Goal: Task Accomplishment & Management: Complete application form

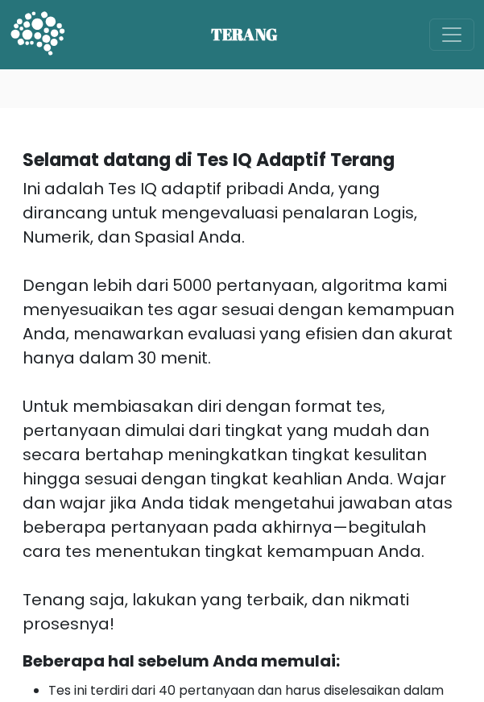
scroll to position [621, 0]
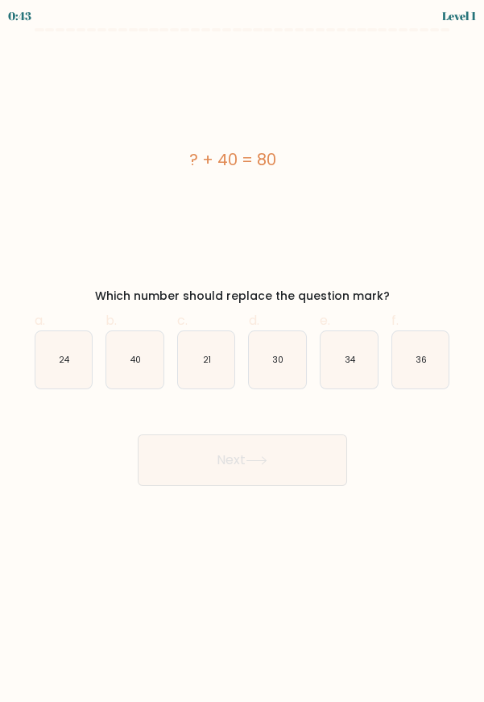
click at [466, 12] on div "Level 1" at bounding box center [459, 15] width 34 height 17
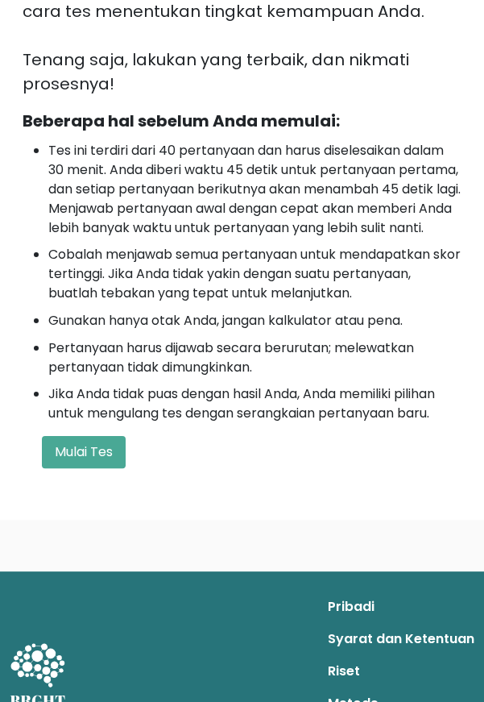
scroll to position [544, 0]
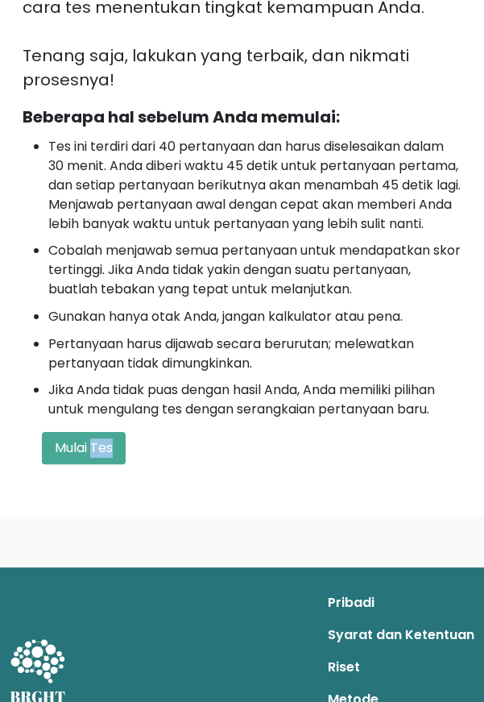
click at [163, 477] on div "Selamat datang di Tes IQ Adaptif Terang Ini adalah Tes IQ adaptif pribadi Anda,…" at bounding box center [242, 40] width 459 height 874
click at [103, 457] on font "Mulai Tes" at bounding box center [84, 447] width 58 height 19
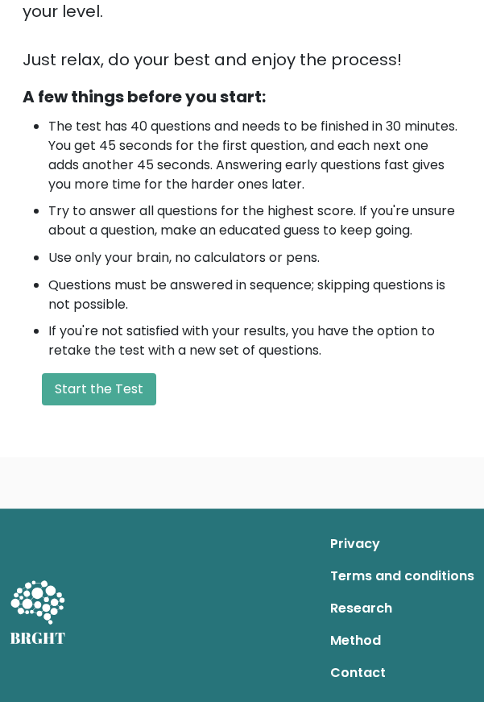
scroll to position [491, 0]
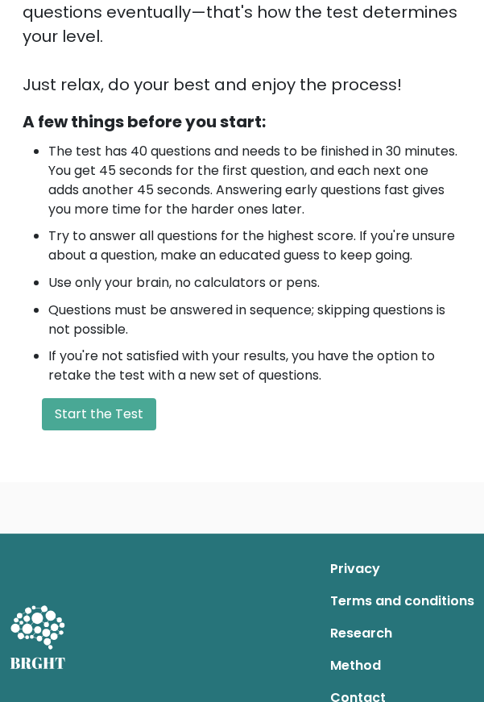
click at [110, 398] on button "Start the Test" at bounding box center [99, 414] width 114 height 32
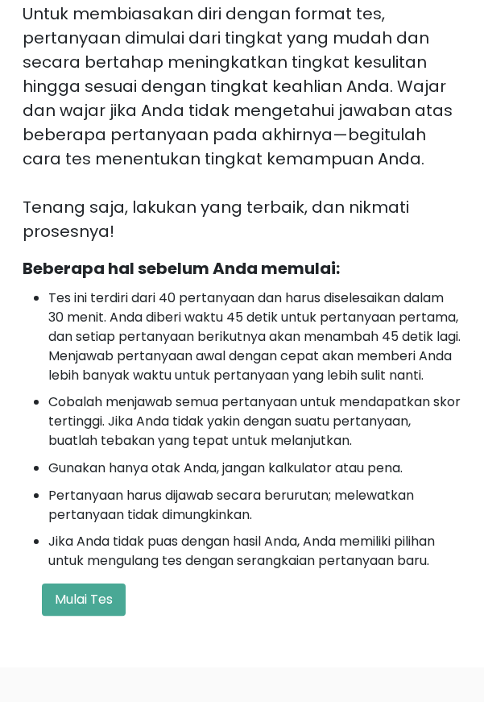
scroll to position [388, 0]
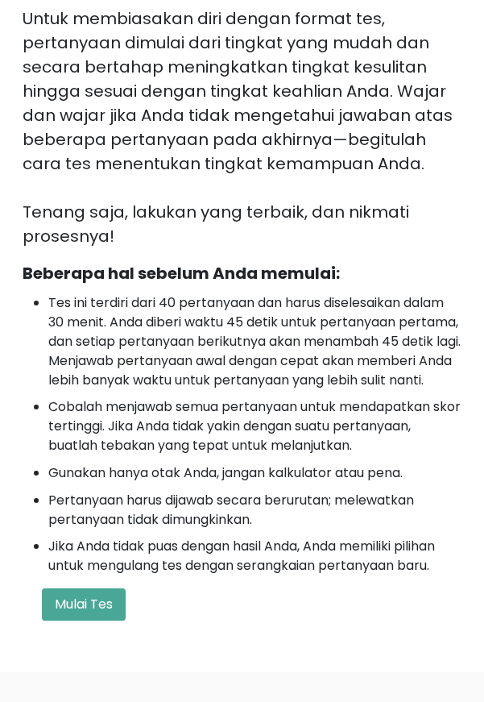
click at [101, 613] on font "Mulai Tes" at bounding box center [84, 604] width 58 height 19
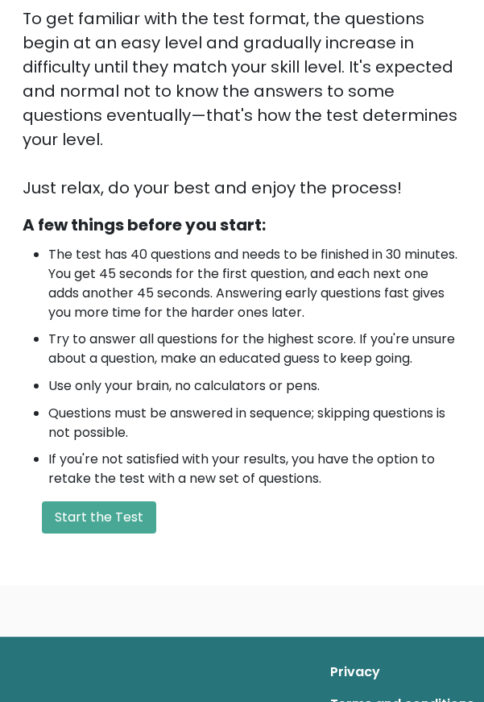
click at [122, 503] on button "Start the Test" at bounding box center [99, 517] width 114 height 32
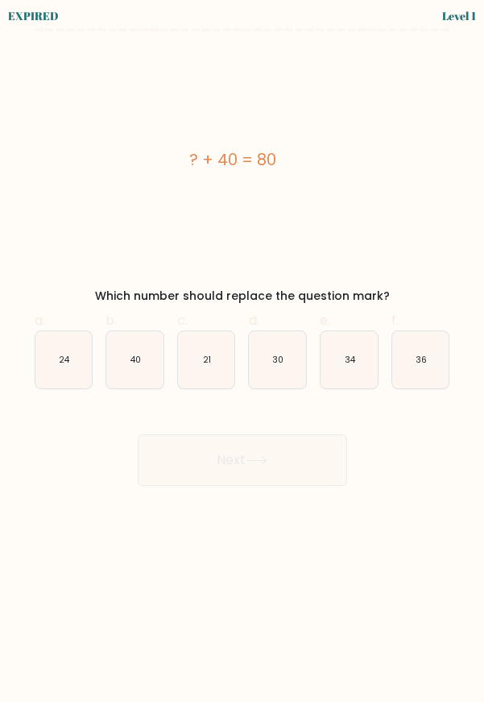
scroll to position [22, 0]
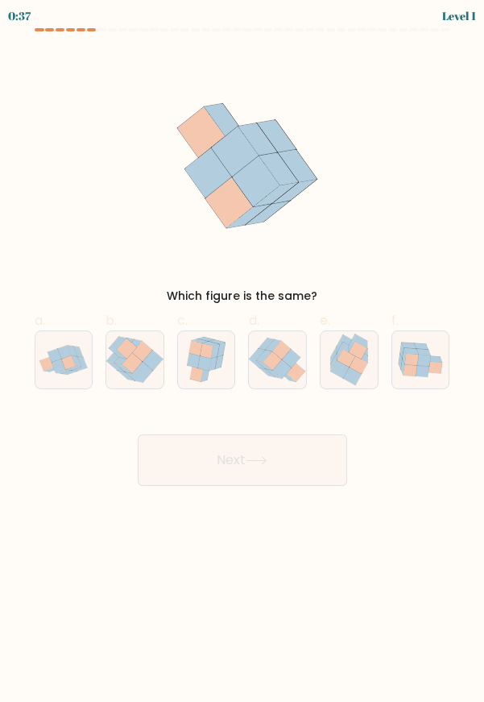
click at [198, 345] on icon at bounding box center [195, 348] width 13 height 15
click at [243, 351] on input "c." at bounding box center [243, 356] width 1 height 10
radio input "true"
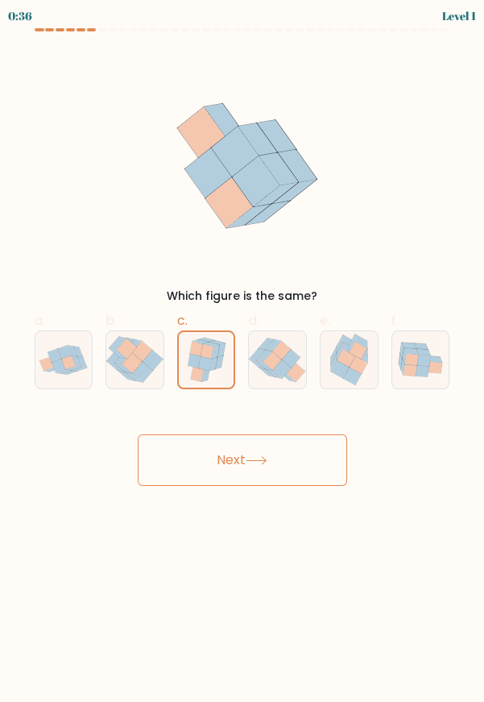
click at [139, 359] on icon at bounding box center [132, 363] width 20 height 20
click at [243, 359] on input "b." at bounding box center [243, 356] width 1 height 10
radio input "true"
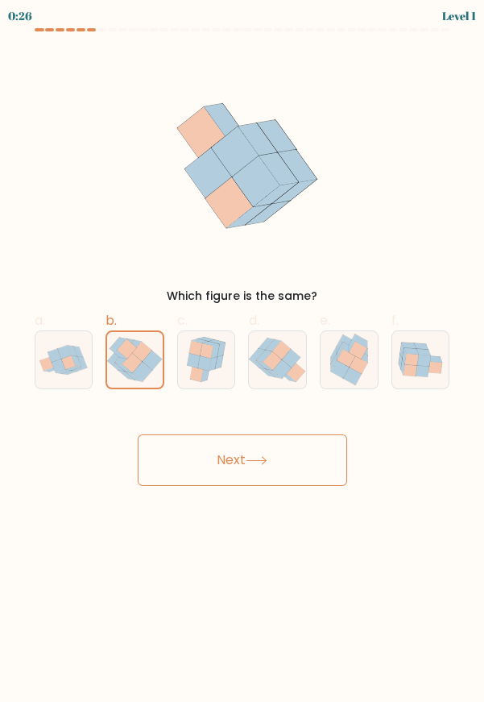
click at [54, 357] on icon at bounding box center [55, 356] width 14 height 14
click at [243, 357] on input "a." at bounding box center [243, 356] width 1 height 10
radio input "true"
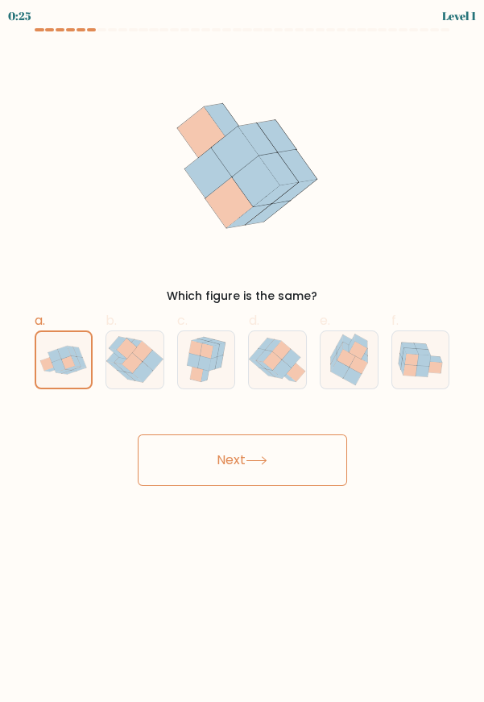
click at [301, 459] on button "Next" at bounding box center [243, 460] width 210 height 52
click at [301, 462] on button "Next" at bounding box center [243, 460] width 210 height 52
click at [301, 463] on button "Next" at bounding box center [243, 460] width 210 height 52
click at [306, 460] on button "Next" at bounding box center [243, 460] width 210 height 52
click at [314, 461] on button "Next" at bounding box center [243, 460] width 210 height 52
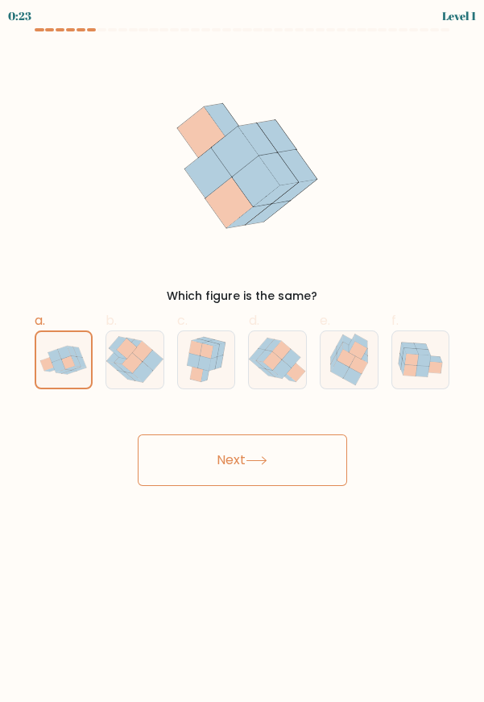
click at [319, 464] on button "Next" at bounding box center [243, 460] width 210 height 52
click at [301, 465] on button "Next" at bounding box center [243, 460] width 210 height 52
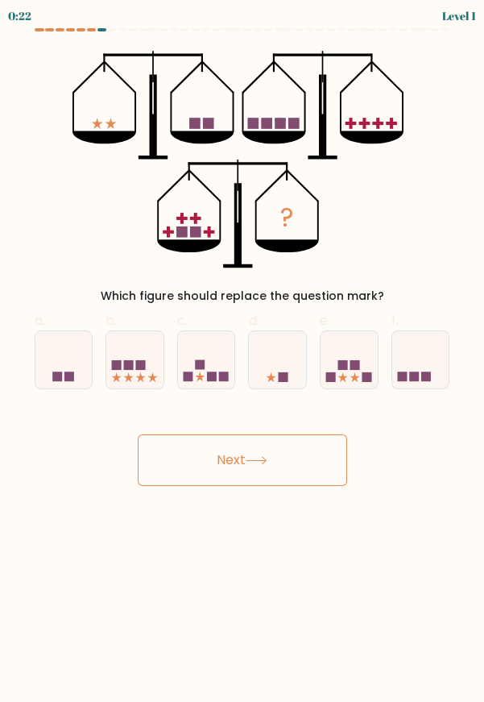
click at [305, 459] on button "Next" at bounding box center [243, 460] width 210 height 52
click at [315, 455] on button "Next" at bounding box center [243, 460] width 210 height 52
click at [417, 163] on div "? Which figure should replace the question mark?" at bounding box center [242, 178] width 435 height 254
click at [355, 361] on rect at bounding box center [355, 365] width 10 height 10
click at [243, 361] on input "e." at bounding box center [243, 356] width 1 height 10
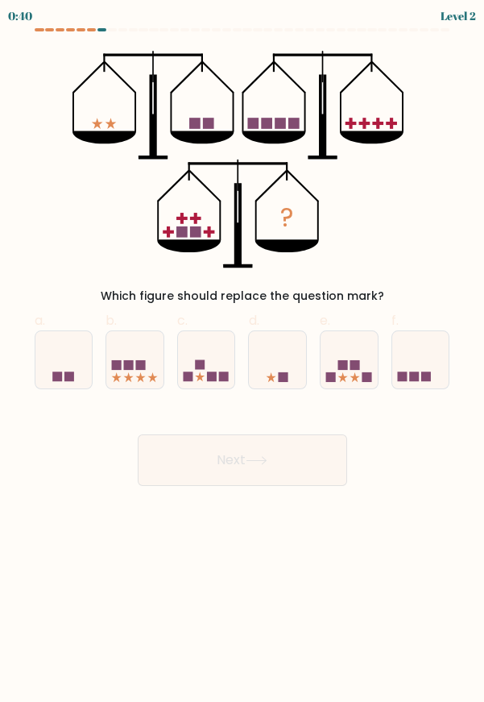
radio input "true"
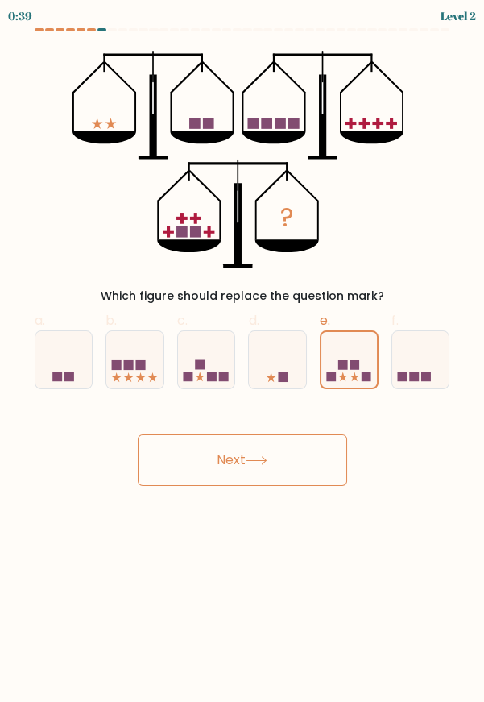
click at [297, 463] on button "Next" at bounding box center [243, 460] width 210 height 52
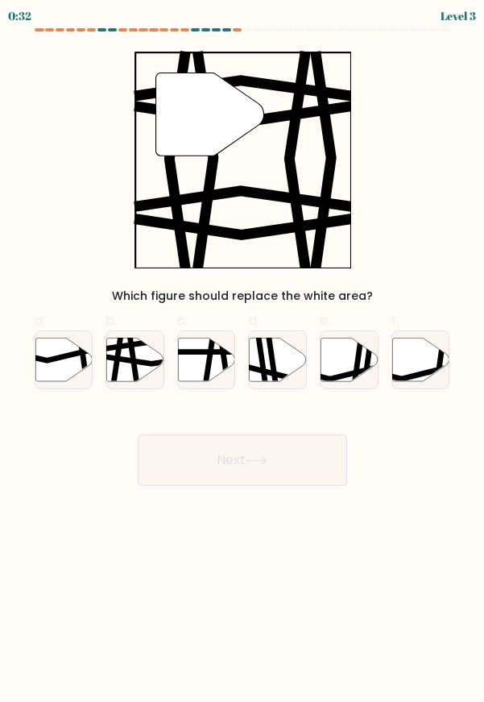
click at [131, 351] on icon at bounding box center [133, 383] width 8 height 114
click at [243, 351] on input "b." at bounding box center [243, 356] width 1 height 10
radio input "true"
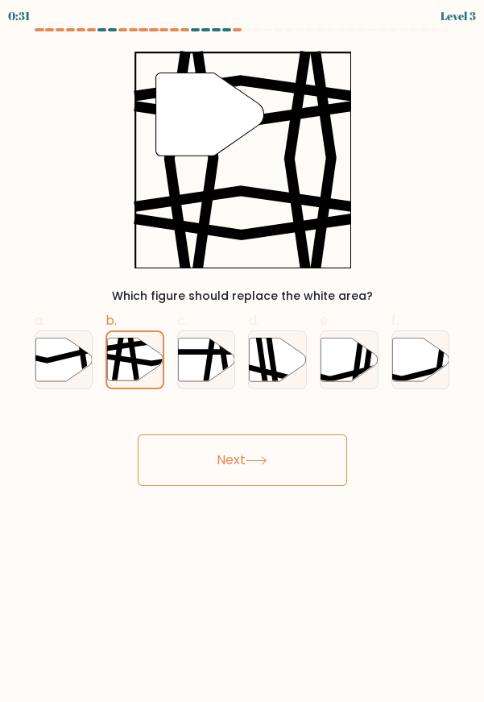
click at [276, 441] on button "Next" at bounding box center [243, 460] width 210 height 52
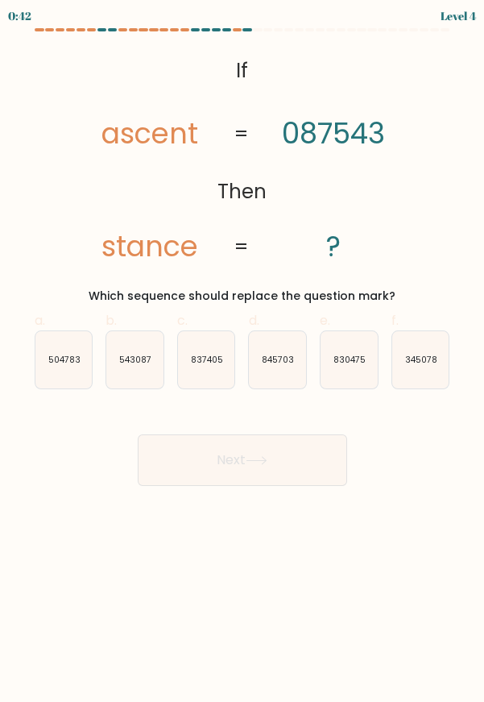
click at [421, 348] on icon "345078" at bounding box center [420, 359] width 57 height 57
click at [243, 351] on input "f. 345078" at bounding box center [243, 356] width 1 height 10
radio input "true"
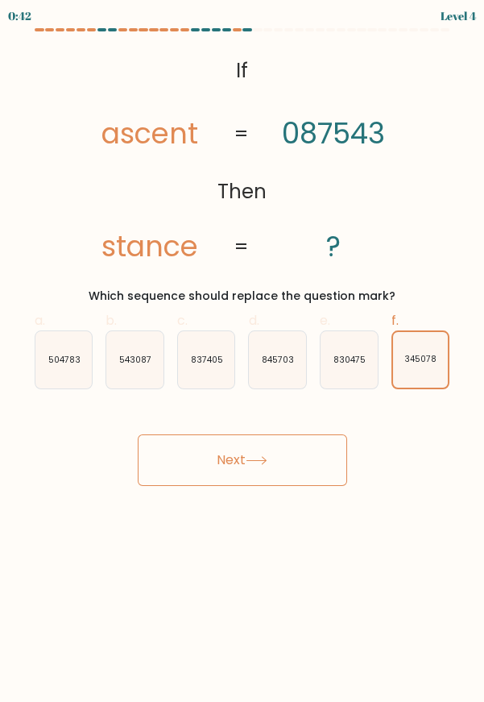
click at [263, 471] on button "Next" at bounding box center [243, 460] width 210 height 52
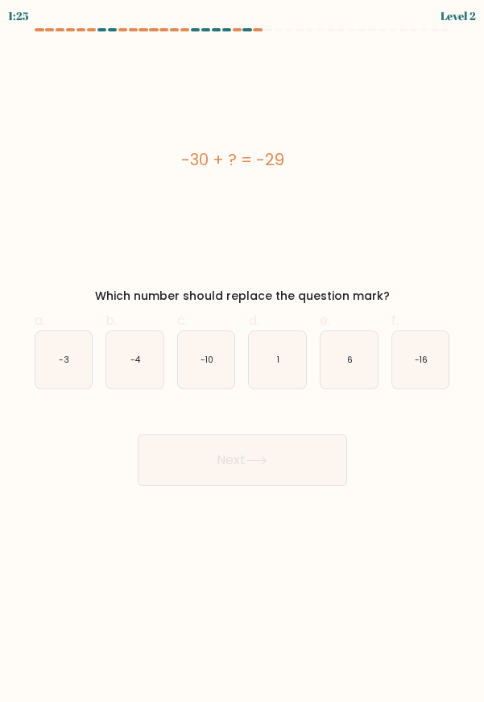
click at [303, 460] on button "Next" at bounding box center [243, 460] width 210 height 52
click at [436, 210] on div "-30 + ? = -29" at bounding box center [233, 160] width 422 height 218
click at [276, 352] on icon "1" at bounding box center [277, 359] width 57 height 57
click at [243, 352] on input "d. 1" at bounding box center [243, 356] width 1 height 10
radio input "true"
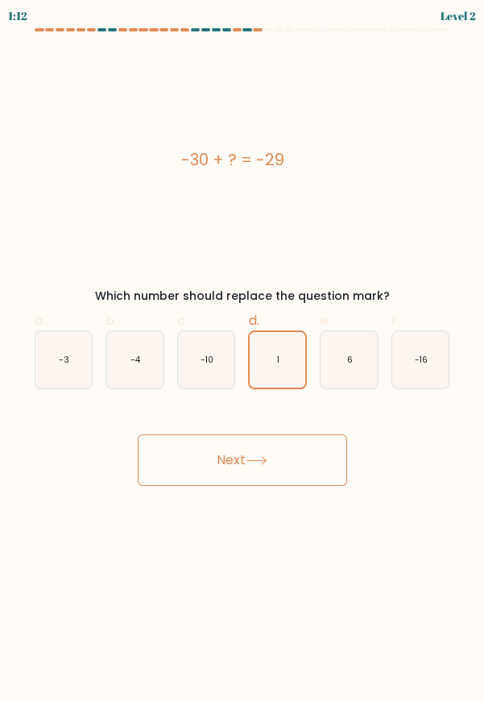
click at [288, 459] on button "Next" at bounding box center [243, 460] width 210 height 52
click at [302, 463] on button "Next" at bounding box center [243, 460] width 210 height 52
click at [316, 458] on button "Next" at bounding box center [243, 460] width 210 height 52
click at [317, 461] on button "Next" at bounding box center [243, 460] width 210 height 52
click at [323, 463] on button "Next" at bounding box center [243, 460] width 210 height 52
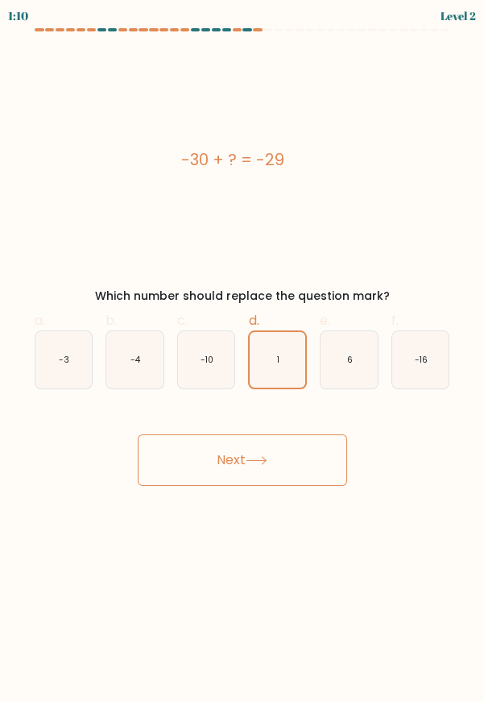
click at [326, 468] on button "Next" at bounding box center [243, 460] width 210 height 52
click at [324, 464] on button "Next" at bounding box center [243, 460] width 210 height 52
click at [325, 467] on button "Next" at bounding box center [243, 460] width 210 height 52
click at [331, 460] on button "Next" at bounding box center [243, 460] width 210 height 52
click at [333, 459] on button "Next" at bounding box center [243, 460] width 210 height 52
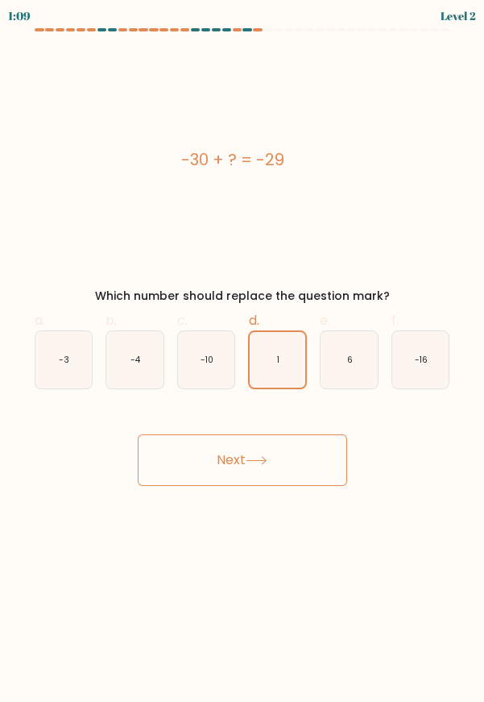
click at [311, 468] on button "Next" at bounding box center [243, 460] width 210 height 52
click at [314, 467] on button "Next" at bounding box center [243, 460] width 210 height 52
click at [313, 469] on button "Next" at bounding box center [243, 460] width 210 height 52
click at [313, 463] on button "Next" at bounding box center [243, 460] width 210 height 52
click at [313, 442] on button "Next" at bounding box center [243, 460] width 210 height 52
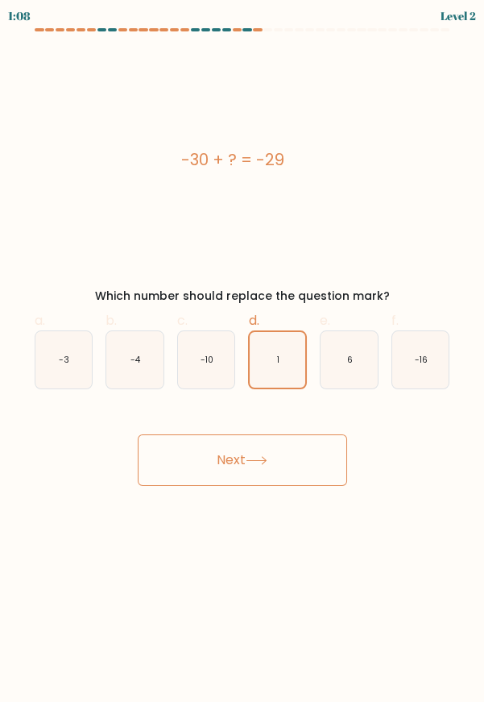
click at [312, 440] on button "Next" at bounding box center [243, 460] width 210 height 52
click at [313, 441] on button "Next" at bounding box center [243, 460] width 210 height 52
click at [311, 444] on button "Next" at bounding box center [243, 460] width 210 height 52
click at [316, 440] on button "Next" at bounding box center [243, 460] width 210 height 52
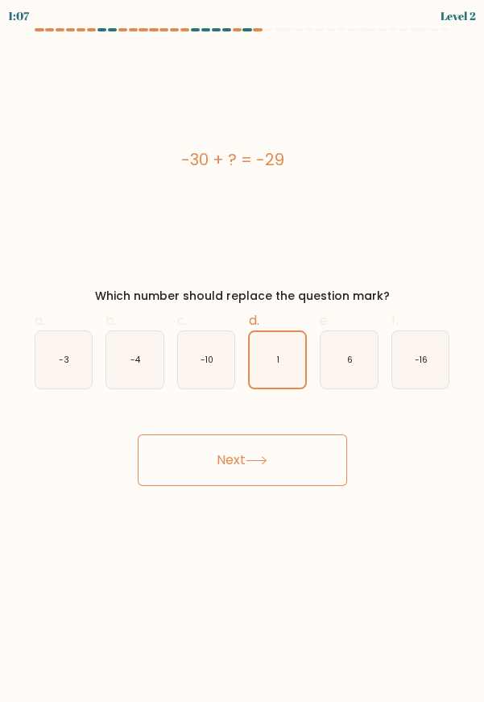
click at [301, 438] on button "Next" at bounding box center [243, 460] width 210 height 52
click at [299, 440] on button "Next" at bounding box center [243, 460] width 210 height 52
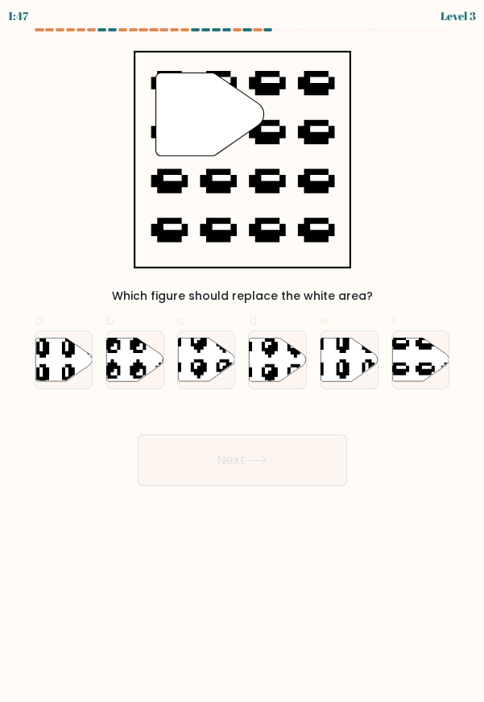
click at [411, 344] on icon at bounding box center [420, 360] width 57 height 44
click at [243, 351] on input "f." at bounding box center [243, 356] width 1 height 10
radio input "true"
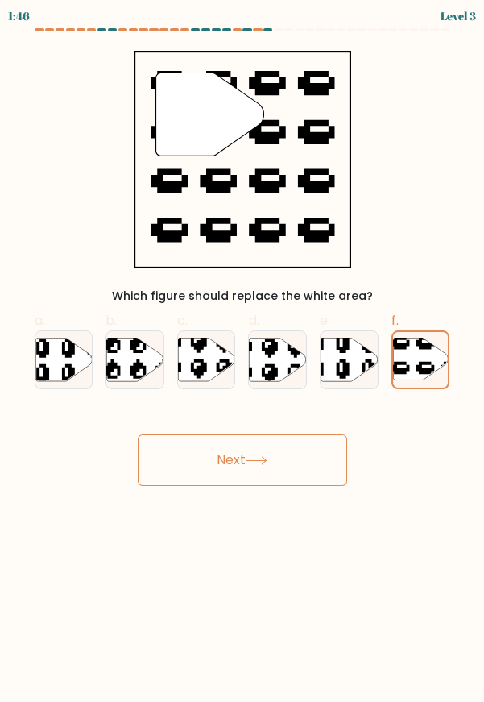
click at [297, 459] on button "Next" at bounding box center [243, 460] width 210 height 52
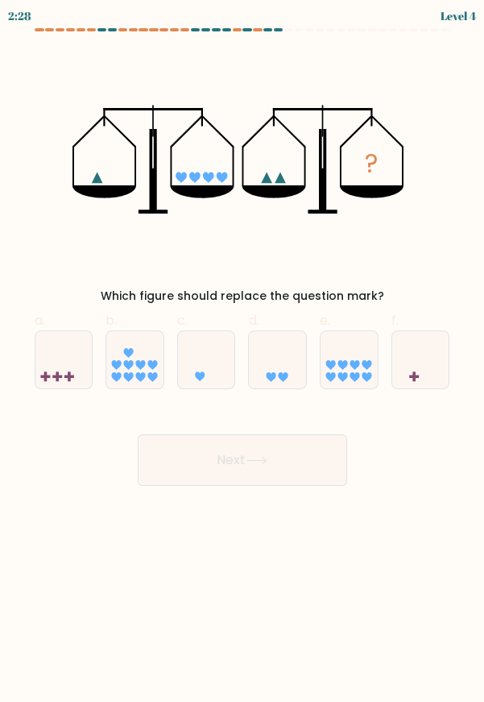
click at [455, 221] on div "? Which figure should replace the question mark?" at bounding box center [242, 178] width 435 height 254
click at [345, 362] on icon at bounding box center [343, 365] width 10 height 10
click at [243, 362] on input "e." at bounding box center [243, 356] width 1 height 10
radio input "true"
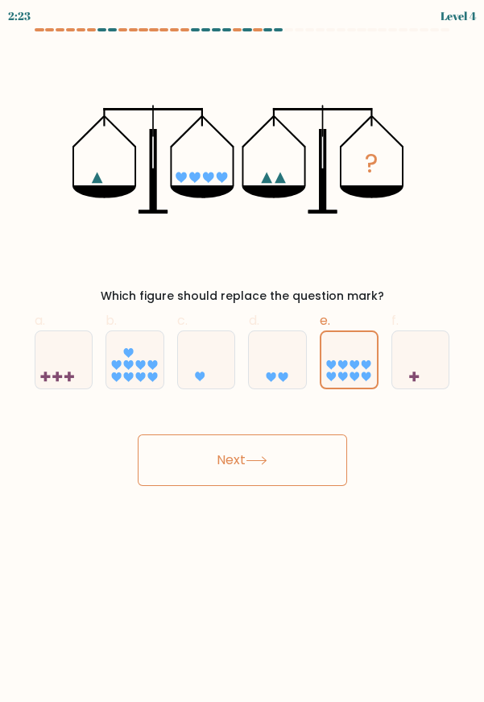
click at [289, 482] on button "Next" at bounding box center [243, 460] width 210 height 52
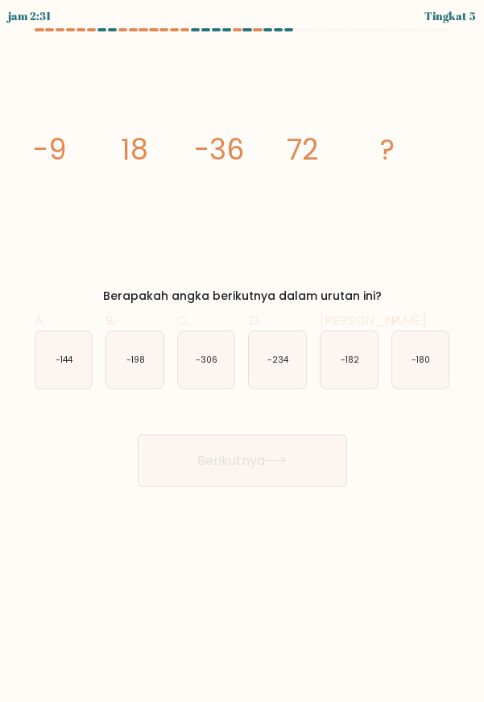
click at [410, 484] on div "Berikutnya" at bounding box center [242, 441] width 435 height 91
click at [53, 352] on icon "-144" at bounding box center [63, 359] width 57 height 57
click at [243, 352] on input "A. -144" at bounding box center [243, 356] width 1 height 10
radio input "true"
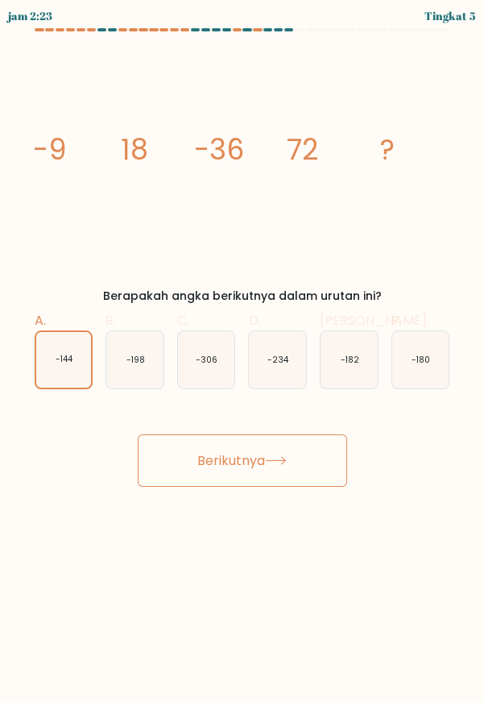
click at [165, 458] on button "Berikutnya" at bounding box center [243, 460] width 210 height 52
click at [149, 454] on button "Berikutnya" at bounding box center [243, 460] width 210 height 52
click at [160, 464] on button "Berikutnya" at bounding box center [243, 460] width 210 height 52
click at [163, 469] on button "Berikutnya" at bounding box center [243, 460] width 210 height 52
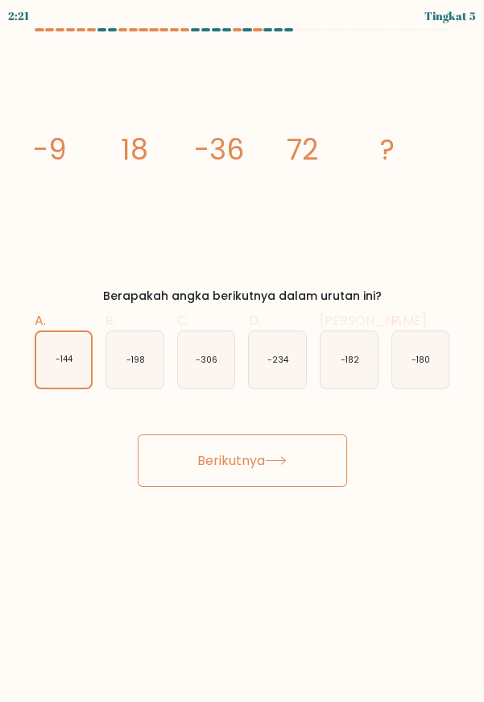
click at [178, 448] on button "Berikutnya" at bounding box center [243, 460] width 210 height 52
click at [185, 464] on button "Berikutnya" at bounding box center [243, 460] width 210 height 52
click at [185, 467] on button "Berikutnya" at bounding box center [243, 460] width 210 height 52
click at [182, 464] on button "Berikutnya" at bounding box center [243, 460] width 210 height 52
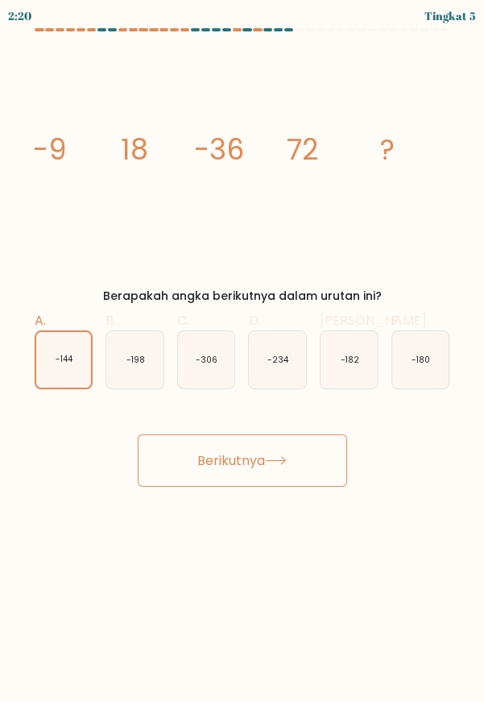
click at [182, 463] on button "Berikutnya" at bounding box center [243, 460] width 210 height 52
click at [172, 463] on button "Berikutnya" at bounding box center [243, 460] width 210 height 52
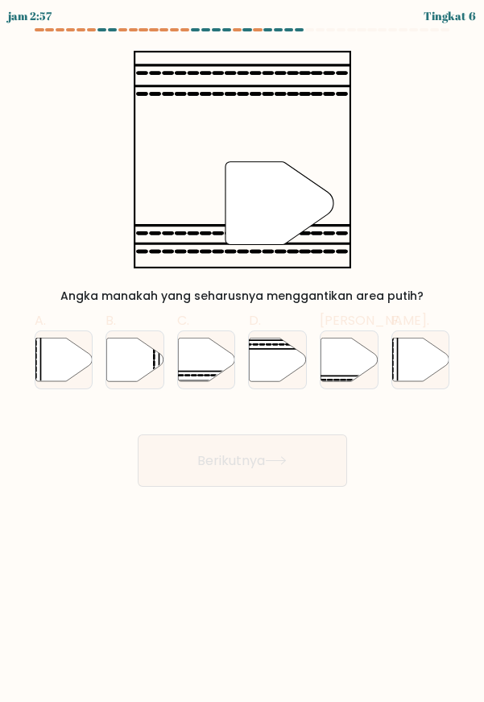
click at [201, 352] on icon at bounding box center [206, 360] width 57 height 44
click at [243, 352] on input "C." at bounding box center [243, 356] width 1 height 10
radio input "true"
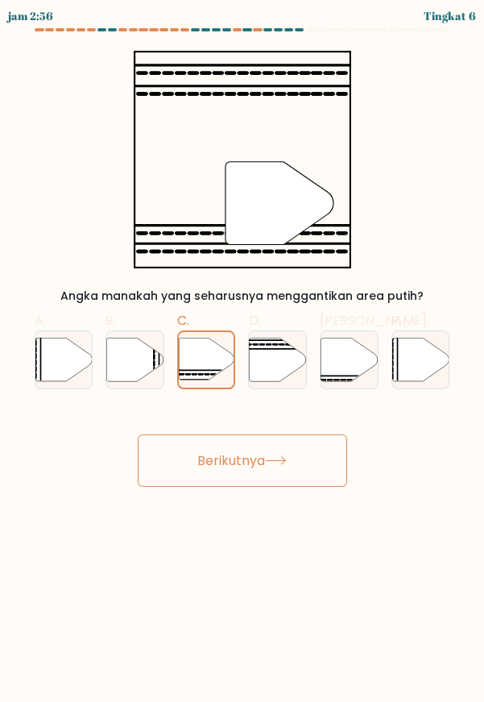
click at [265, 459] on font "Berikutnya" at bounding box center [231, 460] width 68 height 19
click at [264, 459] on font "Berikutnya" at bounding box center [231, 460] width 68 height 19
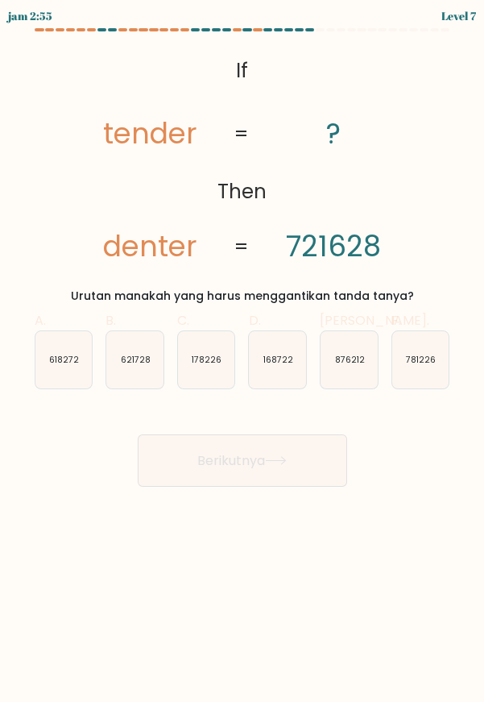
click at [287, 456] on icon at bounding box center [276, 460] width 22 height 9
click at [424, 200] on div "@import url('https://fonts.googleapis.com/css?family=Abril+Fatface:400,100,100i…" at bounding box center [242, 178] width 435 height 254
click at [351, 367] on icon "876212" at bounding box center [349, 359] width 57 height 57
click at [243, 362] on input "Dan. 876212" at bounding box center [243, 356] width 1 height 10
radio input "true"
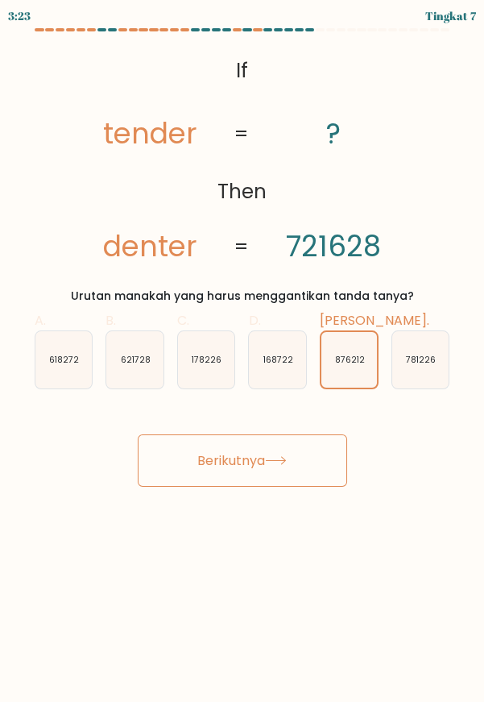
click at [289, 480] on button "Berikutnya" at bounding box center [243, 460] width 210 height 52
click at [294, 458] on button "Berikutnya" at bounding box center [243, 460] width 210 height 52
click at [297, 453] on button "Berikutnya" at bounding box center [243, 460] width 210 height 52
click at [301, 459] on button "Berikutnya" at bounding box center [243, 460] width 210 height 52
click at [309, 463] on button "Berikutnya" at bounding box center [243, 460] width 210 height 52
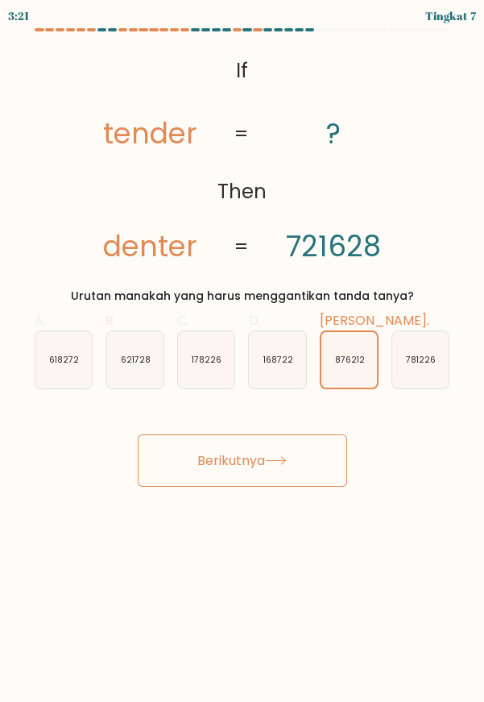
click at [320, 464] on button "Berikutnya" at bounding box center [243, 460] width 210 height 52
click at [322, 470] on button "Berikutnya" at bounding box center [243, 460] width 210 height 52
click at [330, 464] on button "Berikutnya" at bounding box center [243, 460] width 210 height 52
click at [338, 464] on button "Berikutnya" at bounding box center [243, 460] width 210 height 52
click at [345, 457] on button "Berikutnya" at bounding box center [243, 460] width 210 height 52
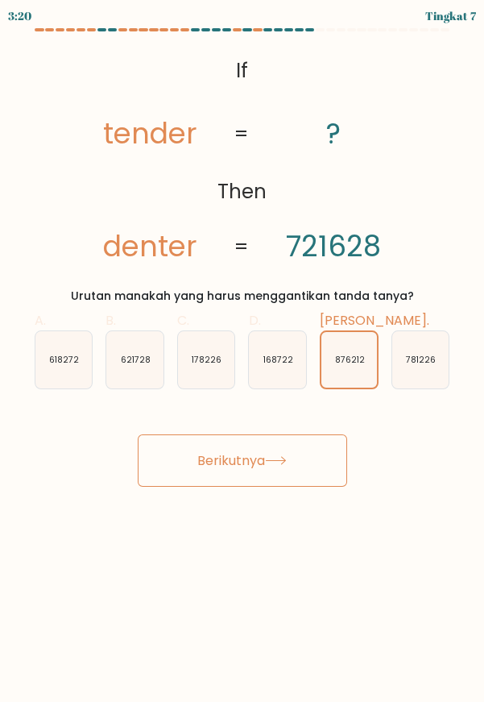
click at [338, 465] on button "Berikutnya" at bounding box center [243, 460] width 210 height 52
click at [321, 470] on button "Berikutnya" at bounding box center [243, 460] width 210 height 52
click at [323, 464] on button "Berikutnya" at bounding box center [243, 460] width 210 height 52
click at [303, 461] on button "Berikutnya" at bounding box center [243, 460] width 210 height 52
click at [292, 464] on button "Berikutnya" at bounding box center [243, 460] width 210 height 52
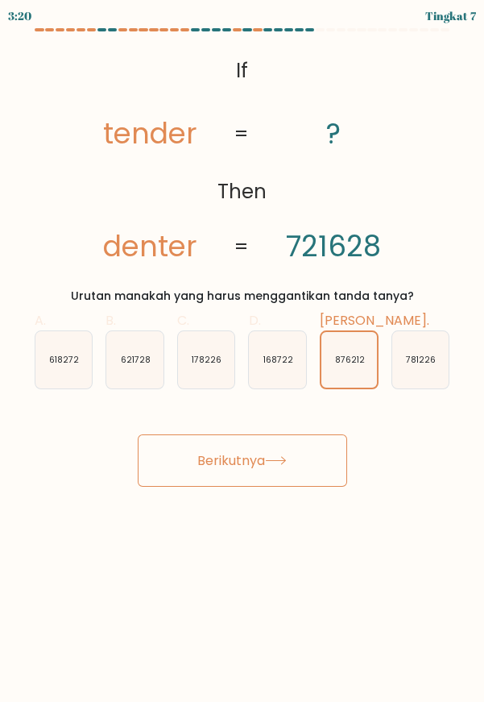
click at [284, 462] on icon at bounding box center [276, 460] width 22 height 9
click at [287, 463] on icon at bounding box center [276, 460] width 22 height 9
click at [305, 463] on button "Berikutnya" at bounding box center [243, 460] width 210 height 52
click at [316, 455] on button "Berikutnya" at bounding box center [243, 460] width 210 height 52
click at [322, 459] on button "Berikutnya" at bounding box center [243, 460] width 210 height 52
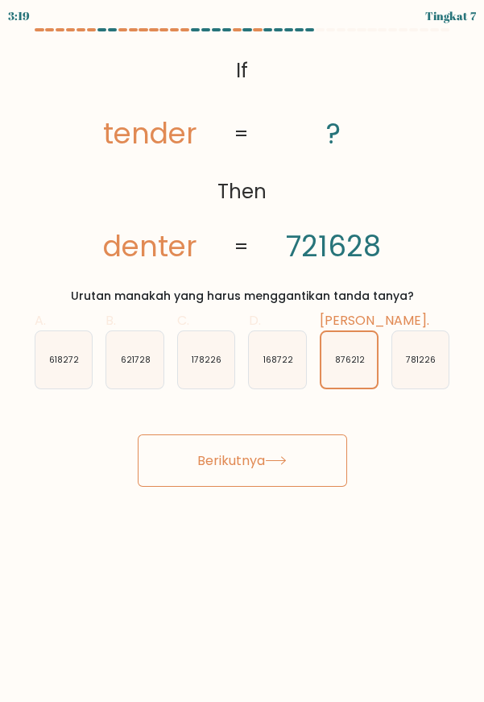
click at [316, 459] on button "Berikutnya" at bounding box center [243, 460] width 210 height 52
click at [303, 455] on button "Berikutnya" at bounding box center [243, 460] width 210 height 52
click at [322, 450] on button "Berikutnya" at bounding box center [243, 460] width 210 height 52
click at [313, 455] on button "Berikutnya" at bounding box center [243, 460] width 210 height 52
click at [300, 459] on button "Berikutnya" at bounding box center [243, 460] width 210 height 52
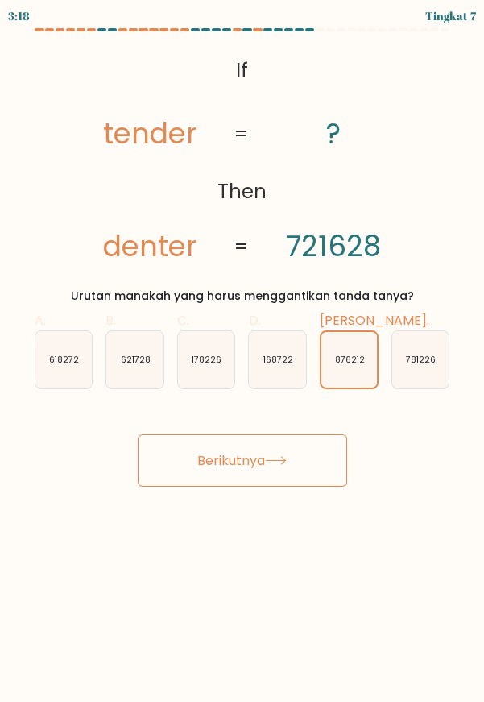
click at [285, 459] on icon at bounding box center [275, 460] width 19 height 7
click at [285, 466] on button "Berikutnya" at bounding box center [243, 460] width 210 height 52
click at [294, 467] on button "Berikutnya" at bounding box center [243, 460] width 210 height 52
click at [293, 466] on button "Berikutnya" at bounding box center [243, 460] width 210 height 52
click at [309, 468] on button "Berikutnya" at bounding box center [243, 460] width 210 height 52
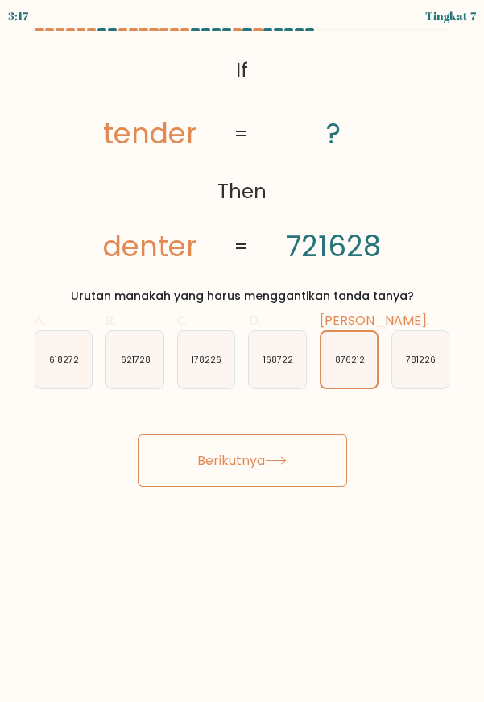
click at [326, 471] on button "Berikutnya" at bounding box center [243, 460] width 210 height 52
click at [335, 471] on button "Berikutnya" at bounding box center [243, 460] width 210 height 52
click at [334, 467] on button "Berikutnya" at bounding box center [243, 460] width 210 height 52
click at [323, 463] on button "Berikutnya" at bounding box center [243, 460] width 210 height 52
click at [317, 452] on button "Berikutnya" at bounding box center [243, 460] width 210 height 52
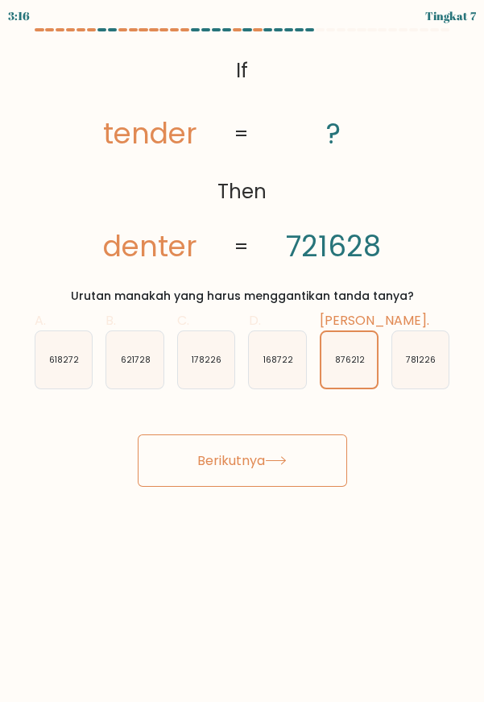
click at [300, 450] on button "Berikutnya" at bounding box center [243, 460] width 210 height 52
click at [282, 452] on button "Berikutnya" at bounding box center [243, 460] width 210 height 52
click at [243, 446] on button "Berikutnya" at bounding box center [243, 460] width 210 height 52
click at [237, 463] on font "Berikutnya" at bounding box center [231, 460] width 68 height 19
click at [234, 460] on font "Berikutnya" at bounding box center [231, 460] width 68 height 19
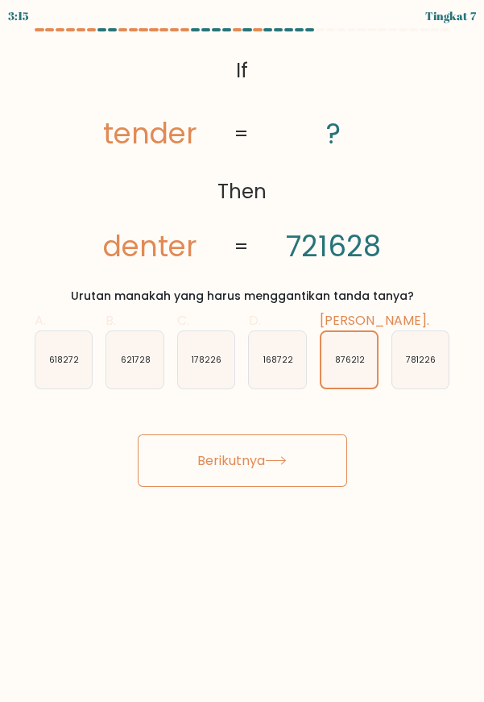
click at [230, 466] on font "Berikutnya" at bounding box center [231, 460] width 68 height 19
click at [233, 467] on font "Berikutnya" at bounding box center [231, 460] width 68 height 19
click at [232, 466] on font "Berikutnya" at bounding box center [231, 460] width 68 height 19
click at [242, 461] on font "Berikutnya" at bounding box center [231, 460] width 68 height 19
click at [294, 455] on button "Berikutnya" at bounding box center [243, 460] width 210 height 52
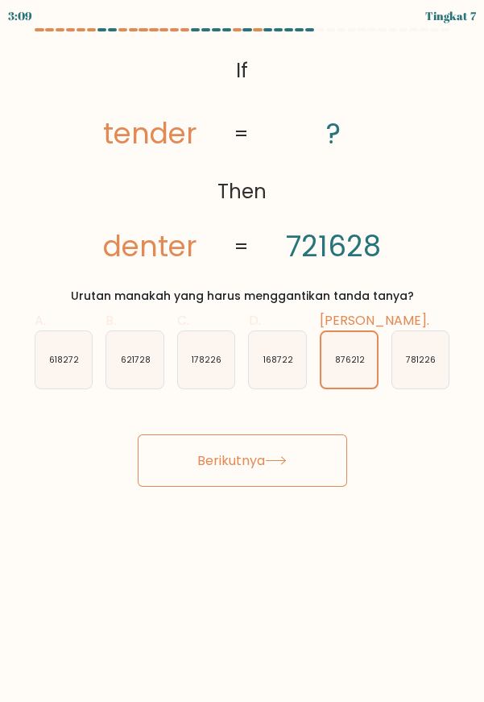
click at [309, 450] on button "Berikutnya" at bounding box center [243, 460] width 210 height 52
click at [289, 435] on button "Berikutnya" at bounding box center [243, 460] width 210 height 52
click at [299, 438] on button "Berikutnya" at bounding box center [243, 460] width 210 height 52
click at [319, 438] on button "Berikutnya" at bounding box center [243, 460] width 210 height 52
click at [323, 452] on button "Berikutnya" at bounding box center [243, 460] width 210 height 52
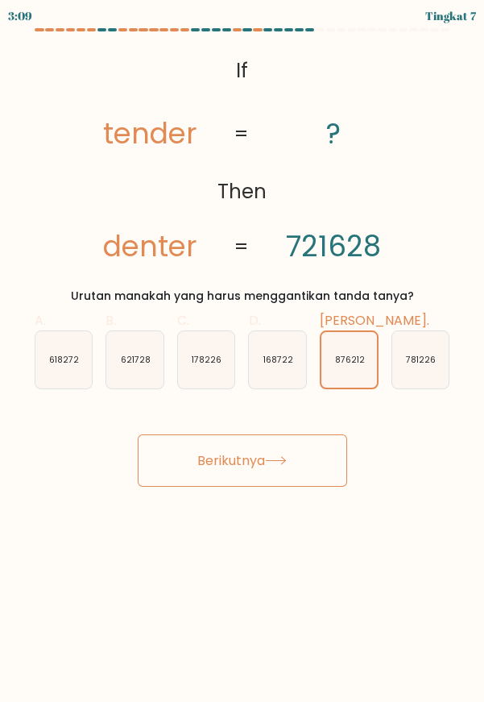
click at [322, 452] on button "Berikutnya" at bounding box center [243, 460] width 210 height 52
click at [315, 447] on button "Berikutnya" at bounding box center [243, 460] width 210 height 52
click at [323, 449] on button "Berikutnya" at bounding box center [243, 460] width 210 height 52
click at [324, 449] on button "Berikutnya" at bounding box center [243, 460] width 210 height 52
click at [321, 435] on button "Berikutnya" at bounding box center [243, 460] width 210 height 52
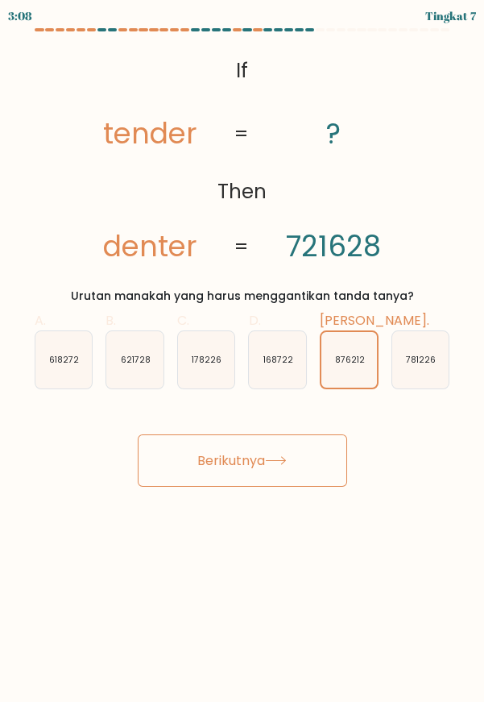
click at [320, 446] on button "Berikutnya" at bounding box center [243, 460] width 210 height 52
click at [328, 466] on button "Berikutnya" at bounding box center [243, 460] width 210 height 52
click at [333, 481] on button "Berikutnya" at bounding box center [243, 460] width 210 height 52
click at [346, 457] on button "Berikutnya" at bounding box center [243, 460] width 210 height 52
click at [321, 479] on button "Berikutnya" at bounding box center [243, 460] width 210 height 52
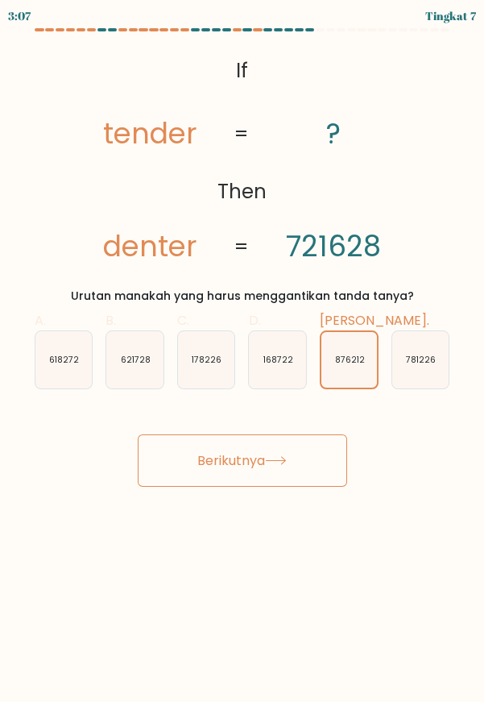
click at [320, 461] on button "Berikutnya" at bounding box center [243, 460] width 210 height 52
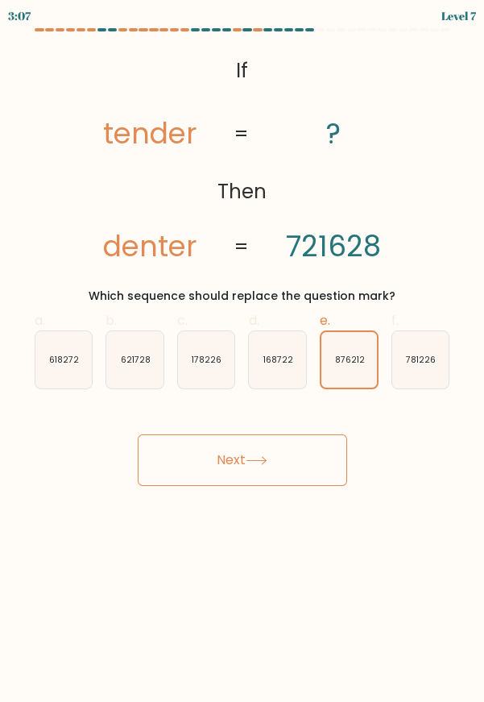
click at [306, 464] on button "Next" at bounding box center [243, 460] width 210 height 52
click at [309, 463] on button "Next" at bounding box center [243, 460] width 210 height 52
click at [289, 481] on button "Next" at bounding box center [243, 460] width 210 height 52
click at [293, 459] on button "Next" at bounding box center [243, 460] width 210 height 52
click at [304, 459] on button "Next" at bounding box center [243, 460] width 210 height 52
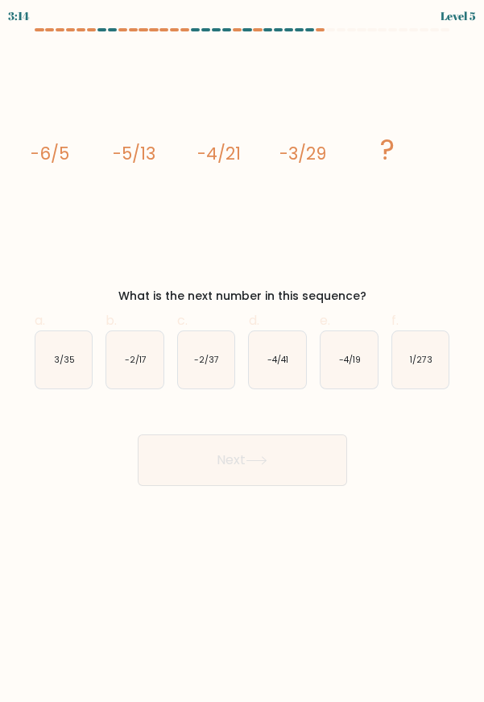
click at [210, 376] on icon "-2/37" at bounding box center [206, 359] width 57 height 57
click at [243, 362] on input "c. -2/37" at bounding box center [243, 356] width 1 height 10
radio input "true"
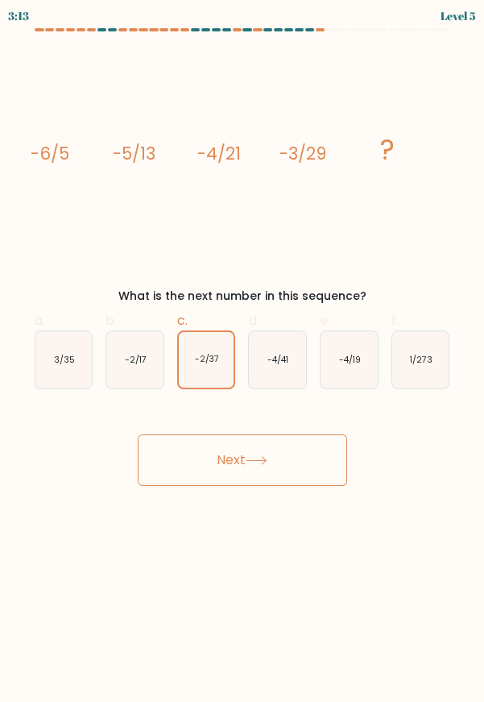
click at [294, 460] on button "Next" at bounding box center [243, 460] width 210 height 52
click at [303, 463] on button "Next" at bounding box center [243, 460] width 210 height 52
click at [321, 464] on button "Next" at bounding box center [243, 460] width 210 height 52
click at [330, 465] on button "Next" at bounding box center [243, 460] width 210 height 52
click at [333, 461] on button "Next" at bounding box center [243, 460] width 210 height 52
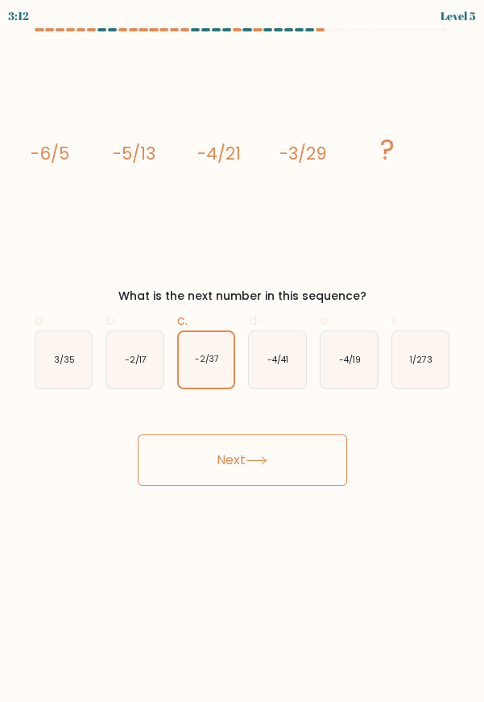
click at [330, 464] on button "Next" at bounding box center [243, 460] width 210 height 52
click at [331, 459] on button "Next" at bounding box center [243, 460] width 210 height 52
click at [292, 452] on button "Next" at bounding box center [243, 460] width 210 height 52
click at [304, 437] on button "Next" at bounding box center [243, 460] width 210 height 52
click at [309, 442] on button "Next" at bounding box center [243, 460] width 210 height 52
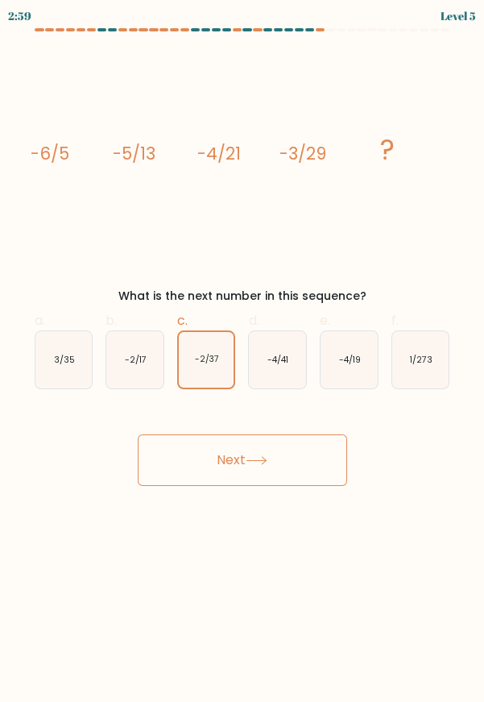
click at [311, 436] on button "Next" at bounding box center [243, 460] width 210 height 52
click at [323, 459] on button "Next" at bounding box center [243, 460] width 210 height 52
click at [336, 459] on button "Next" at bounding box center [243, 460] width 210 height 52
click at [343, 464] on button "Next" at bounding box center [243, 460] width 210 height 52
click at [342, 463] on button "Next" at bounding box center [243, 460] width 210 height 52
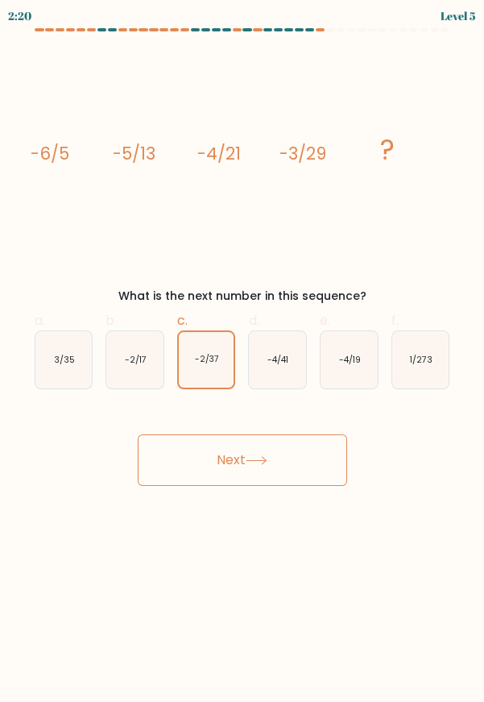
click at [334, 463] on button "Next" at bounding box center [243, 460] width 210 height 52
click at [329, 462] on button "Next" at bounding box center [243, 460] width 210 height 52
click at [320, 463] on button "Next" at bounding box center [243, 460] width 210 height 52
click at [324, 475] on button "Next" at bounding box center [243, 460] width 210 height 52
click at [314, 476] on button "Next" at bounding box center [243, 460] width 210 height 52
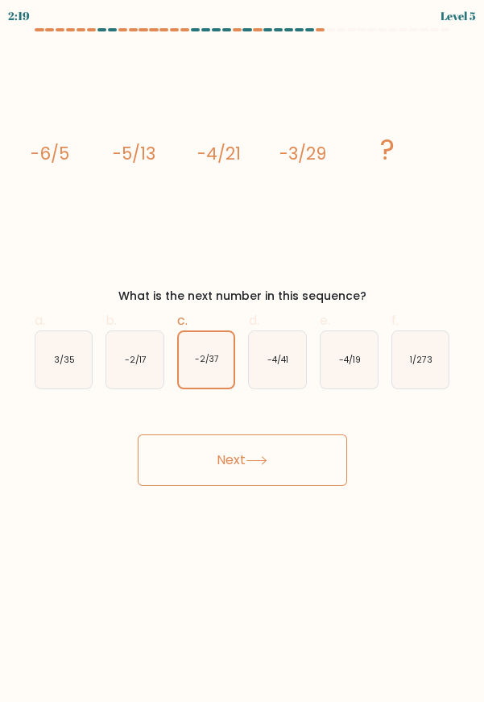
click at [313, 474] on button "Next" at bounding box center [243, 460] width 210 height 52
click at [313, 469] on button "Next" at bounding box center [243, 460] width 210 height 52
click at [311, 466] on button "Next" at bounding box center [243, 460] width 210 height 52
click at [316, 449] on button "Next" at bounding box center [243, 460] width 210 height 52
click at [318, 442] on button "Next" at bounding box center [243, 460] width 210 height 52
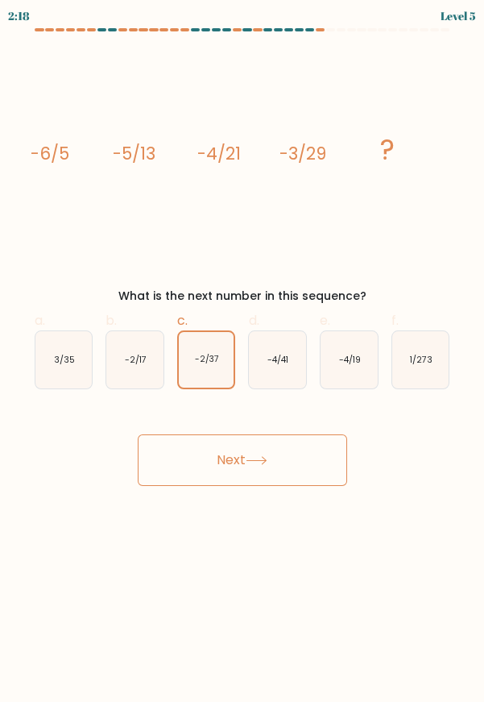
click at [311, 442] on button "Next" at bounding box center [243, 460] width 210 height 52
click at [309, 440] on button "Next" at bounding box center [243, 460] width 210 height 52
click at [308, 452] on button "Next" at bounding box center [243, 460] width 210 height 52
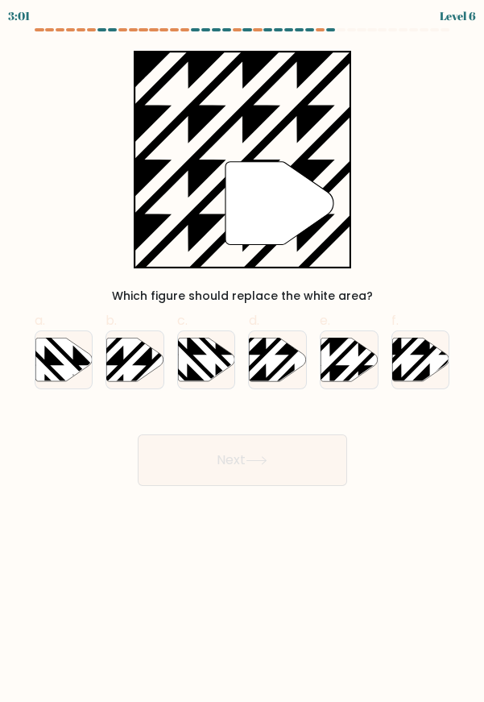
click at [313, 445] on button "Next" at bounding box center [243, 460] width 210 height 52
click at [440, 134] on div "" Which figure should replace the white area?" at bounding box center [242, 178] width 435 height 254
click at [343, 366] on icon at bounding box center [329, 336] width 114 height 114
click at [243, 362] on input "e." at bounding box center [243, 356] width 1 height 10
radio input "true"
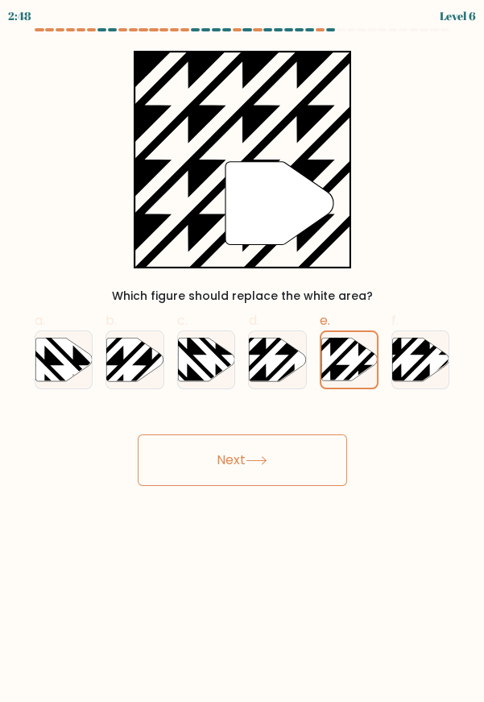
click at [298, 447] on button "Next" at bounding box center [243, 460] width 210 height 52
click at [306, 463] on button "Next" at bounding box center [243, 460] width 210 height 52
click at [319, 458] on button "Next" at bounding box center [243, 460] width 210 height 52
click at [316, 459] on button "Next" at bounding box center [243, 460] width 210 height 52
click at [309, 465] on button "Next" at bounding box center [243, 460] width 210 height 52
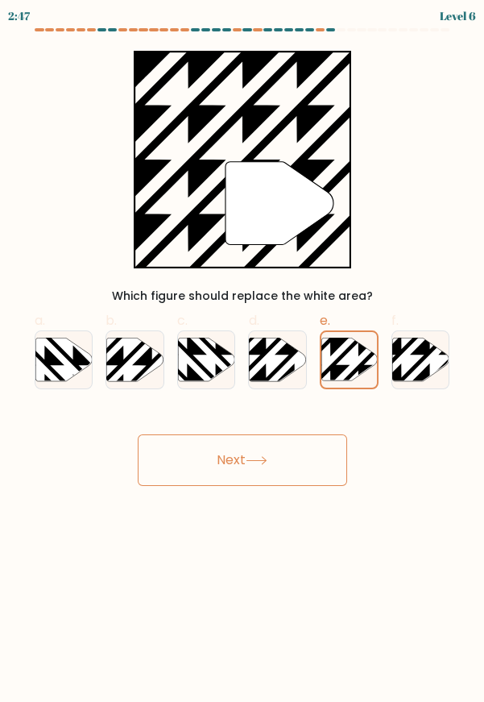
click at [309, 458] on button "Next" at bounding box center [243, 460] width 210 height 52
click at [313, 460] on button "Next" at bounding box center [243, 460] width 210 height 52
click at [302, 470] on button "Next" at bounding box center [243, 460] width 210 height 52
click at [297, 463] on button "Next" at bounding box center [243, 460] width 210 height 52
click at [294, 465] on button "Next" at bounding box center [243, 460] width 210 height 52
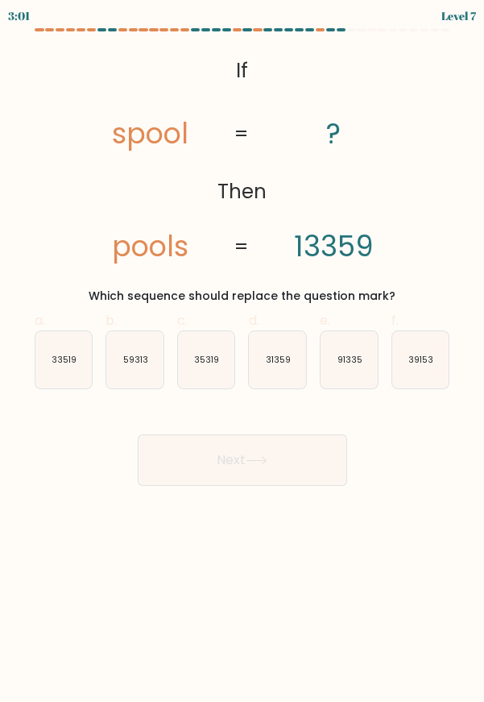
click at [352, 355] on text "91335" at bounding box center [350, 360] width 25 height 12
click at [243, 355] on input "e. 91335" at bounding box center [243, 356] width 1 height 10
radio input "true"
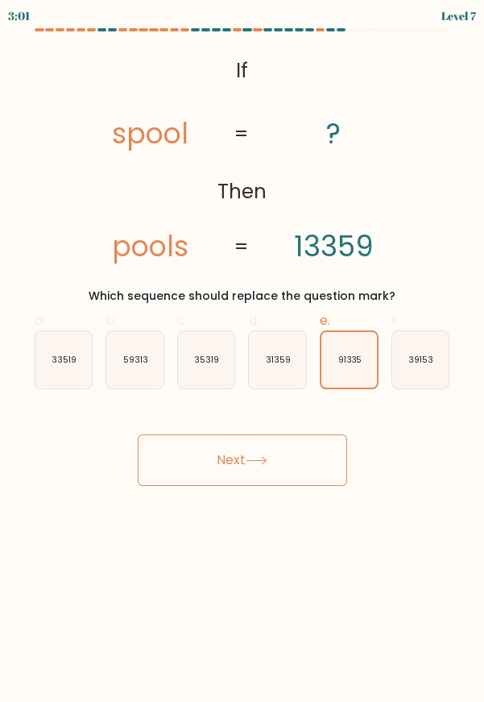
click at [294, 469] on button "Next" at bounding box center [243, 460] width 210 height 52
click at [306, 457] on button "Next" at bounding box center [243, 460] width 210 height 52
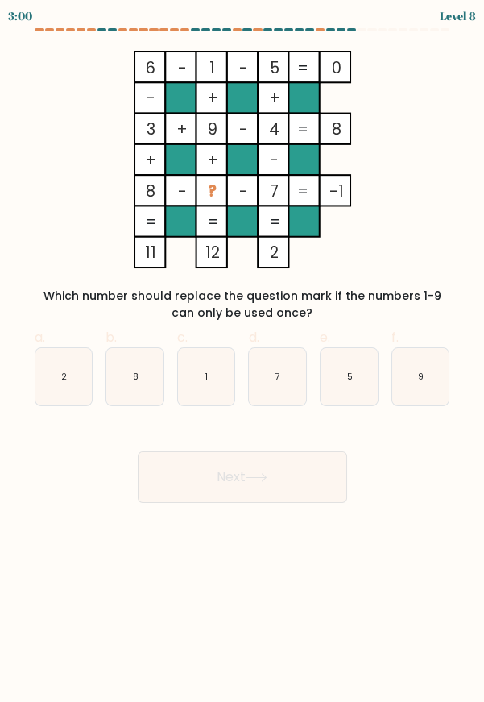
click at [305, 459] on button "Next" at bounding box center [243, 477] width 210 height 52
click at [302, 464] on button "Next" at bounding box center [243, 477] width 210 height 52
click at [437, 227] on icon "6 - 1 - 5 0 - + + 3 + 9 - 4 8 + + - 8 - ? - 7 = -1 = = = = 11 12 2 =" at bounding box center [242, 160] width 422 height 218
click at [53, 385] on icon "2" at bounding box center [63, 376] width 57 height 57
click at [243, 362] on input "a. 2" at bounding box center [243, 356] width 1 height 10
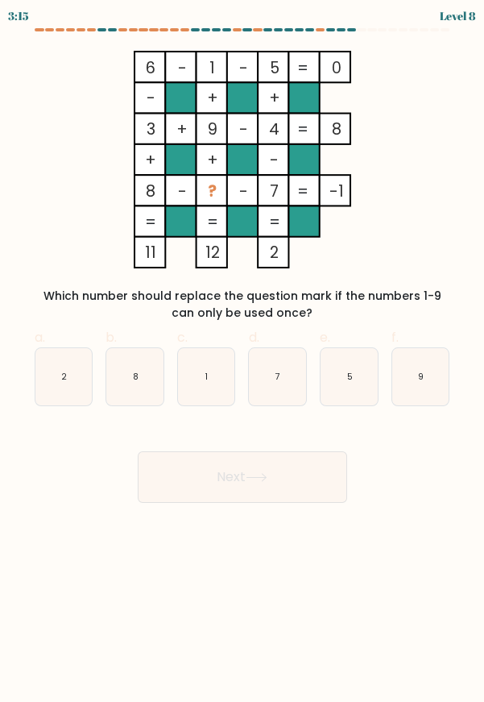
radio input "true"
click at [292, 496] on button "Next" at bounding box center [243, 477] width 210 height 52
click at [297, 480] on button "Next" at bounding box center [243, 477] width 210 height 52
click at [306, 479] on button "Next" at bounding box center [243, 477] width 210 height 52
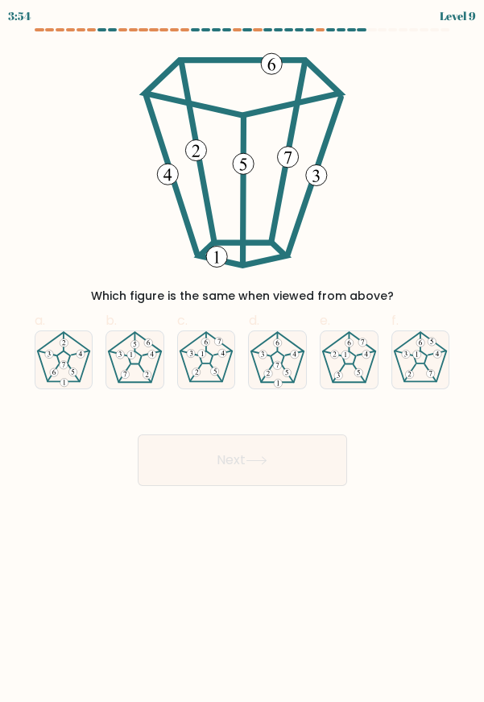
click at [383, 471] on div "Next" at bounding box center [242, 441] width 435 height 90
click at [430, 347] on icon at bounding box center [420, 359] width 57 height 57
click at [243, 351] on input "f." at bounding box center [243, 356] width 1 height 10
radio input "true"
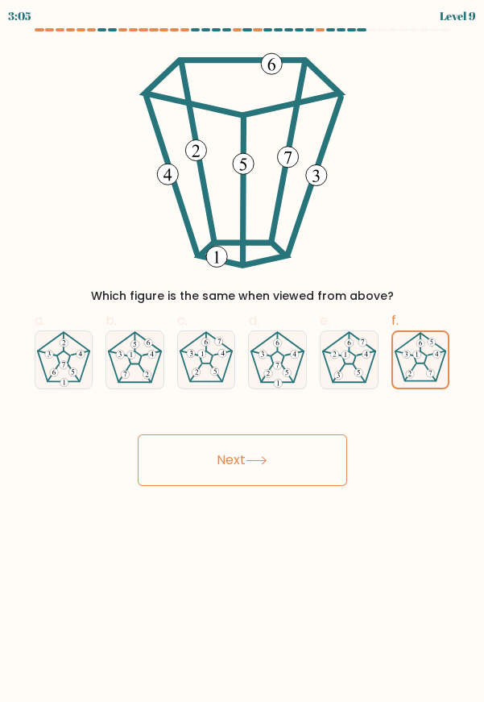
click at [282, 459] on button "Next" at bounding box center [243, 460] width 210 height 52
click at [280, 466] on button "Next" at bounding box center [243, 460] width 210 height 52
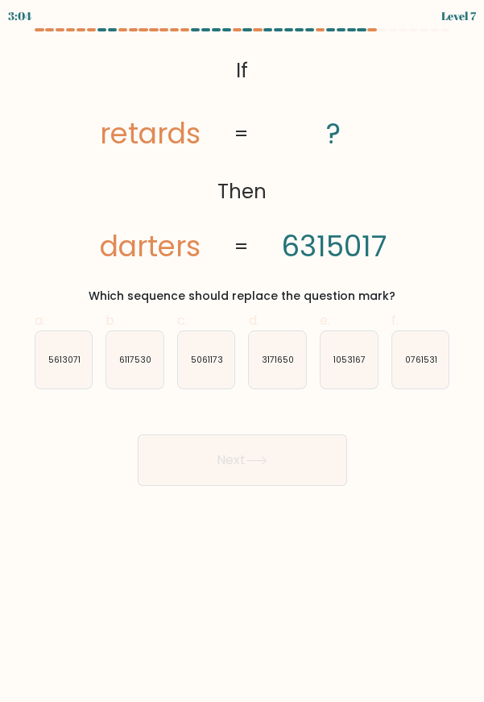
click at [285, 467] on button "Next" at bounding box center [243, 460] width 210 height 52
click at [286, 474] on button "Next" at bounding box center [243, 460] width 210 height 52
click at [397, 433] on div "Next" at bounding box center [242, 441] width 435 height 90
click at [354, 355] on text "1053167" at bounding box center [350, 360] width 32 height 12
click at [243, 355] on input "e. 1053167" at bounding box center [243, 356] width 1 height 10
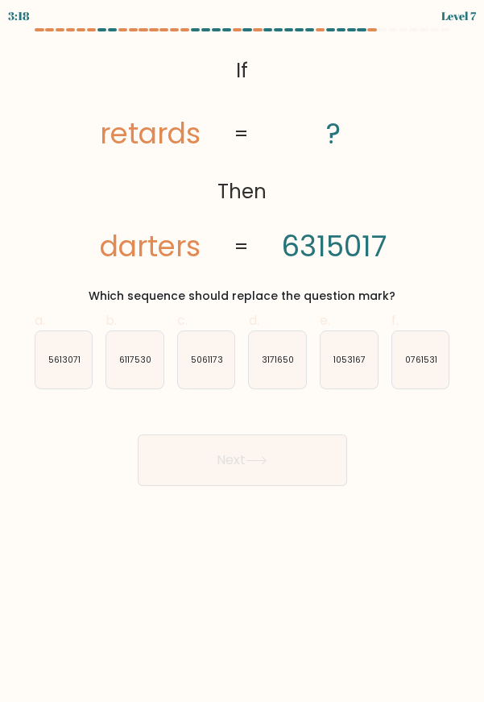
radio input "true"
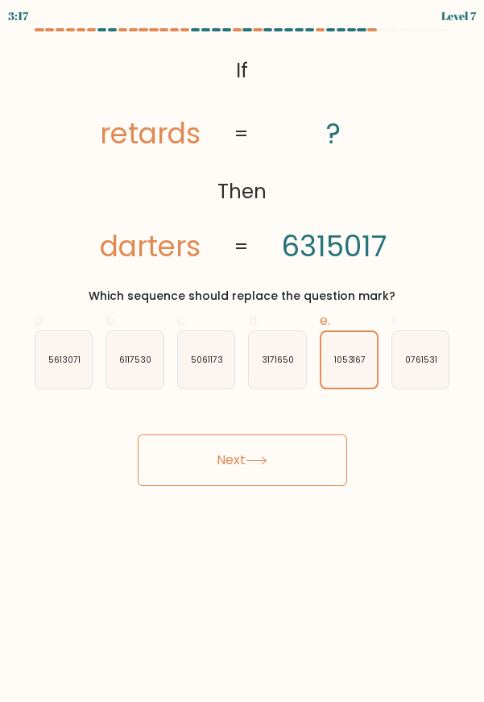
click at [292, 474] on button "Next" at bounding box center [243, 460] width 210 height 52
click at [291, 467] on button "Next" at bounding box center [243, 460] width 210 height 52
click at [294, 471] on button "Next" at bounding box center [243, 460] width 210 height 52
click at [297, 471] on button "Next" at bounding box center [243, 460] width 210 height 52
click at [301, 470] on button "Next" at bounding box center [243, 460] width 210 height 52
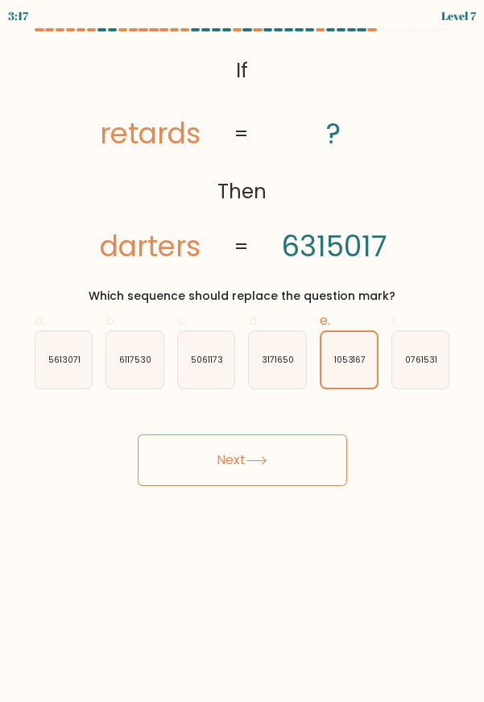
click at [303, 471] on button "Next" at bounding box center [243, 460] width 210 height 52
click at [311, 460] on button "Next" at bounding box center [243, 460] width 210 height 52
click at [300, 443] on button "Next" at bounding box center [243, 460] width 210 height 52
click at [297, 446] on button "Next" at bounding box center [243, 460] width 210 height 52
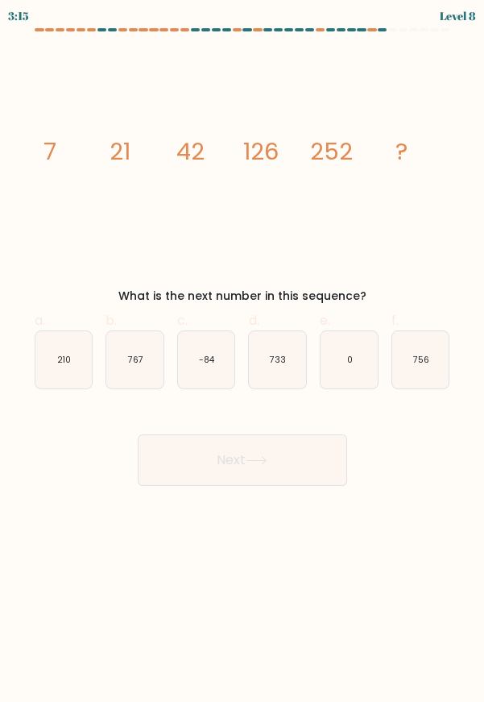
click at [297, 463] on button "Next" at bounding box center [243, 460] width 210 height 52
click at [305, 465] on button "Next" at bounding box center [243, 460] width 210 height 52
click at [311, 467] on button "Next" at bounding box center [243, 460] width 210 height 52
click at [417, 455] on div "Next" at bounding box center [242, 441] width 435 height 90
click at [288, 364] on icon "733" at bounding box center [277, 359] width 57 height 57
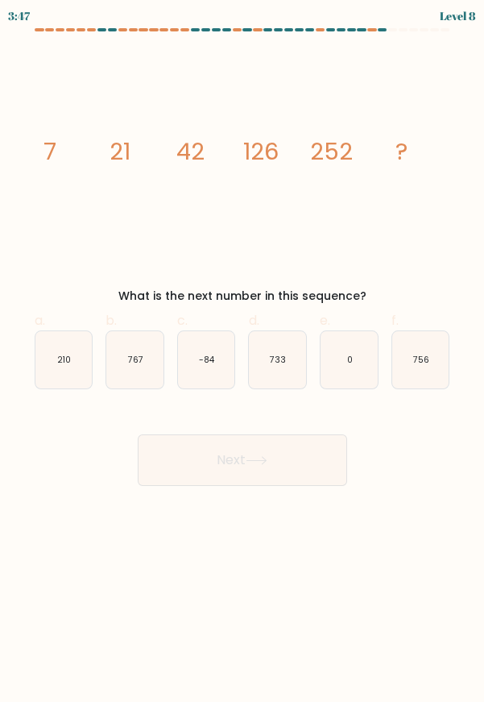
click at [243, 362] on input "d. 733" at bounding box center [243, 356] width 1 height 10
radio input "true"
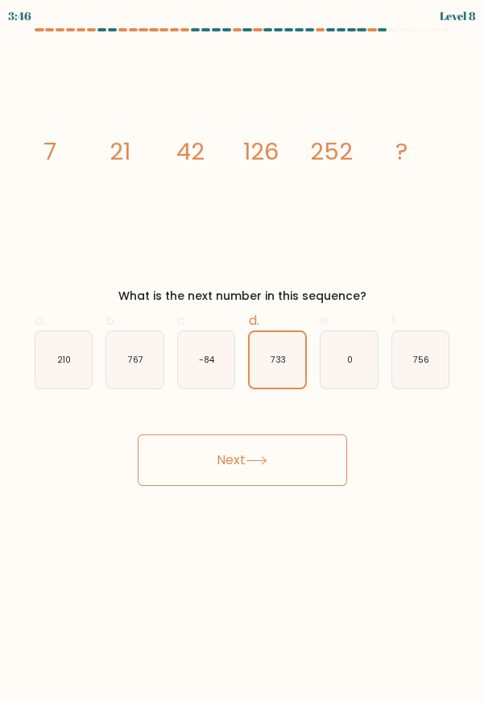
click at [422, 367] on icon "756" at bounding box center [420, 359] width 57 height 57
click at [243, 362] on input "f. 756" at bounding box center [243, 356] width 1 height 10
radio input "true"
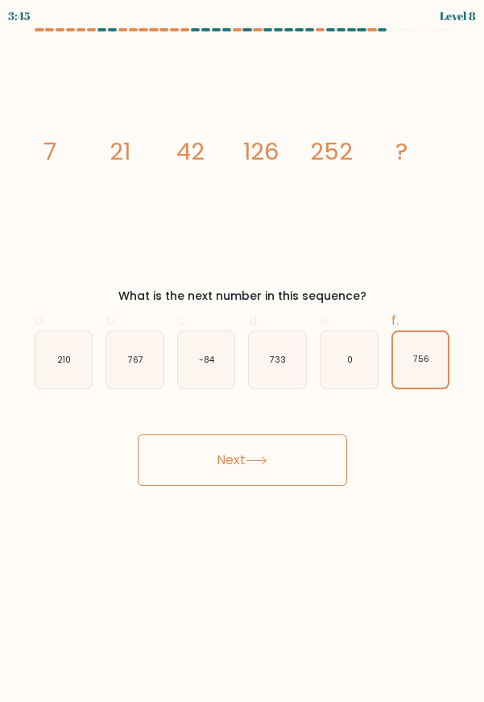
click at [291, 469] on button "Next" at bounding box center [243, 460] width 210 height 52
click at [297, 463] on button "Next" at bounding box center [243, 460] width 210 height 52
click at [306, 463] on button "Next" at bounding box center [243, 460] width 210 height 52
click at [306, 465] on button "Next" at bounding box center [243, 460] width 210 height 52
click at [311, 466] on button "Next" at bounding box center [243, 460] width 210 height 52
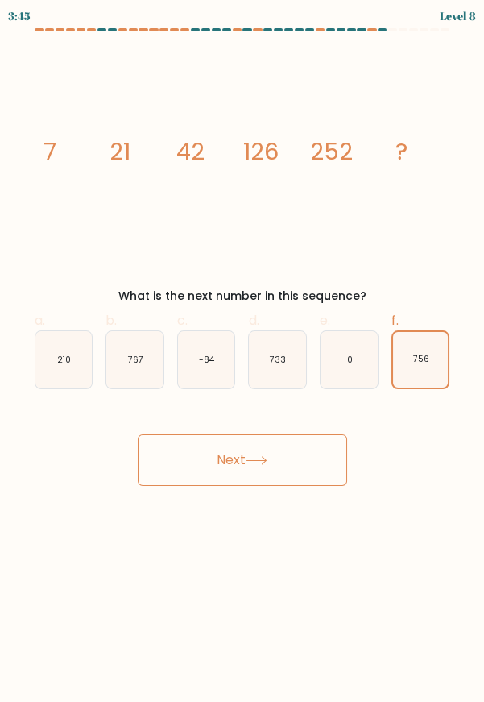
click at [311, 464] on button "Next" at bounding box center [243, 460] width 210 height 52
click at [310, 463] on button "Next" at bounding box center [243, 460] width 210 height 52
click at [313, 458] on button "Next" at bounding box center [243, 460] width 210 height 52
click at [311, 462] on button "Next" at bounding box center [243, 460] width 210 height 52
click at [312, 464] on button "Next" at bounding box center [243, 460] width 210 height 52
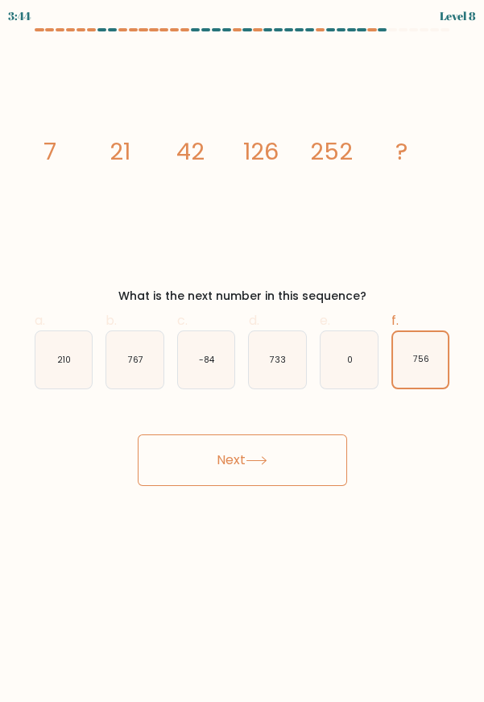
click at [316, 464] on button "Next" at bounding box center [243, 460] width 210 height 52
click at [323, 459] on button "Next" at bounding box center [243, 460] width 210 height 52
click at [319, 464] on button "Next" at bounding box center [243, 460] width 210 height 52
click at [328, 457] on button "Next" at bounding box center [243, 460] width 210 height 52
click at [333, 454] on button "Next" at bounding box center [243, 460] width 210 height 52
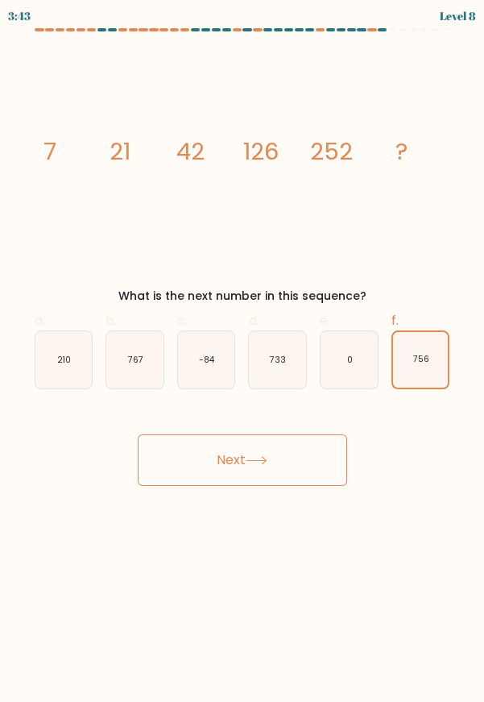
click at [334, 448] on button "Next" at bounding box center [243, 460] width 210 height 52
click at [330, 453] on button "Next" at bounding box center [243, 460] width 210 height 52
click at [326, 459] on button "Next" at bounding box center [243, 460] width 210 height 52
click at [324, 465] on button "Next" at bounding box center [243, 460] width 210 height 52
click at [321, 468] on button "Next" at bounding box center [243, 460] width 210 height 52
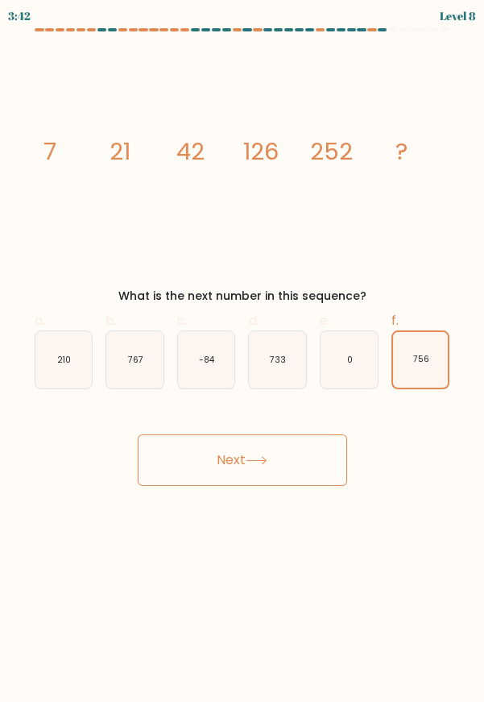
click at [318, 470] on button "Next" at bounding box center [243, 460] width 210 height 52
click at [318, 474] on button "Next" at bounding box center [243, 460] width 210 height 52
click at [270, 481] on button "Next" at bounding box center [243, 460] width 210 height 52
click at [291, 476] on button "Next" at bounding box center [243, 460] width 210 height 52
click at [292, 469] on button "Next" at bounding box center [243, 460] width 210 height 52
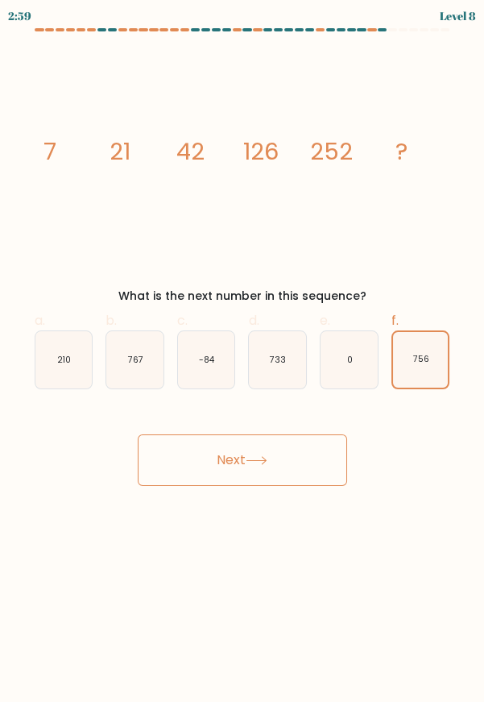
click at [296, 471] on button "Next" at bounding box center [243, 460] width 210 height 52
click at [294, 473] on button "Next" at bounding box center [243, 460] width 210 height 52
click at [305, 468] on button "Next" at bounding box center [243, 460] width 210 height 52
click at [301, 467] on button "Next" at bounding box center [243, 460] width 210 height 52
click at [296, 464] on button "Next" at bounding box center [243, 460] width 210 height 52
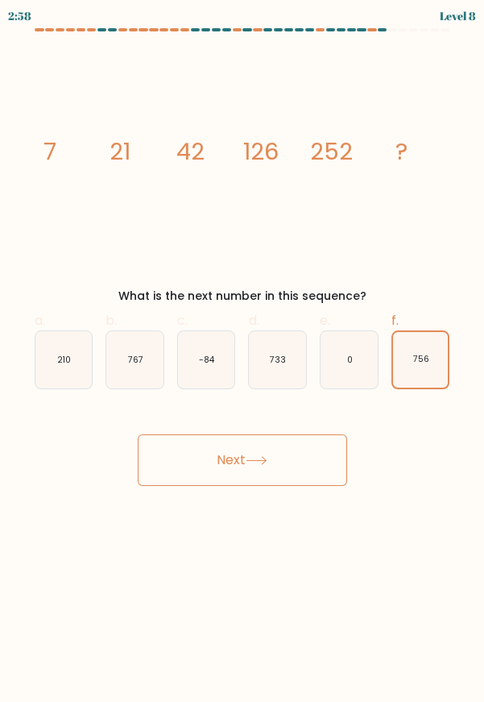
click at [294, 459] on button "Next" at bounding box center [243, 460] width 210 height 52
click at [297, 454] on button "Next" at bounding box center [243, 460] width 210 height 52
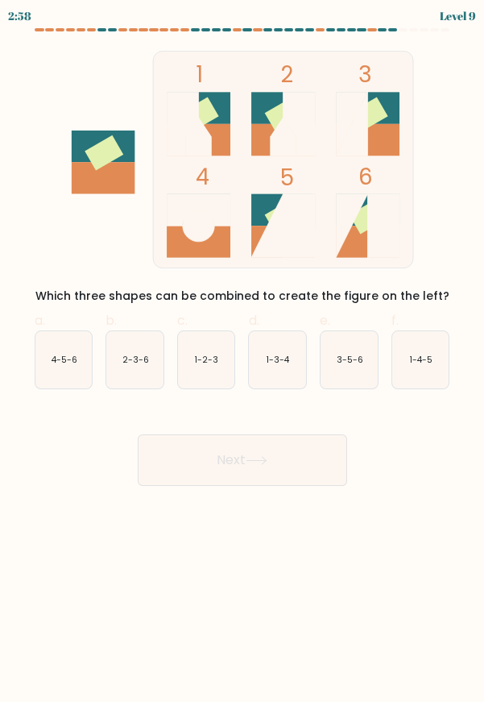
click at [301, 455] on button "Next" at bounding box center [243, 460] width 210 height 52
click at [430, 218] on icon "1 2 3 4 5 6" at bounding box center [242, 160] width 422 height 218
click at [357, 355] on text "3-5-6" at bounding box center [350, 360] width 27 height 12
click at [243, 355] on input "e. 3-5-6" at bounding box center [243, 356] width 1 height 10
radio input "true"
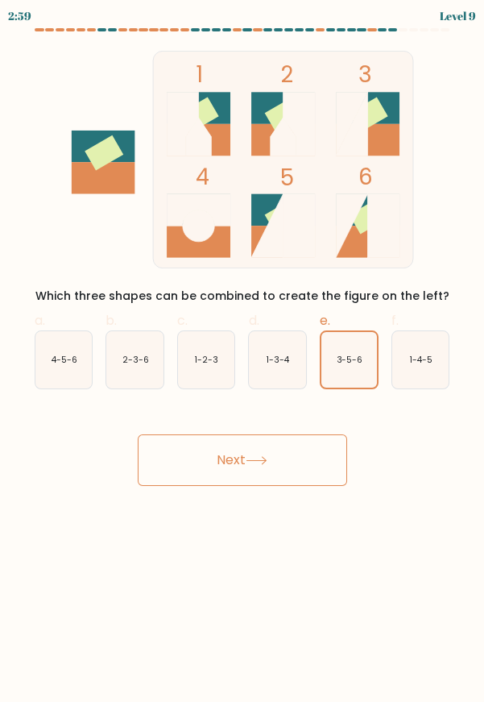
click at [288, 448] on button "Next" at bounding box center [243, 460] width 210 height 52
click at [288, 459] on button "Next" at bounding box center [243, 460] width 210 height 52
click at [297, 457] on button "Next" at bounding box center [243, 460] width 210 height 52
click at [303, 455] on button "Next" at bounding box center [243, 460] width 210 height 52
click at [309, 452] on button "Next" at bounding box center [243, 460] width 210 height 52
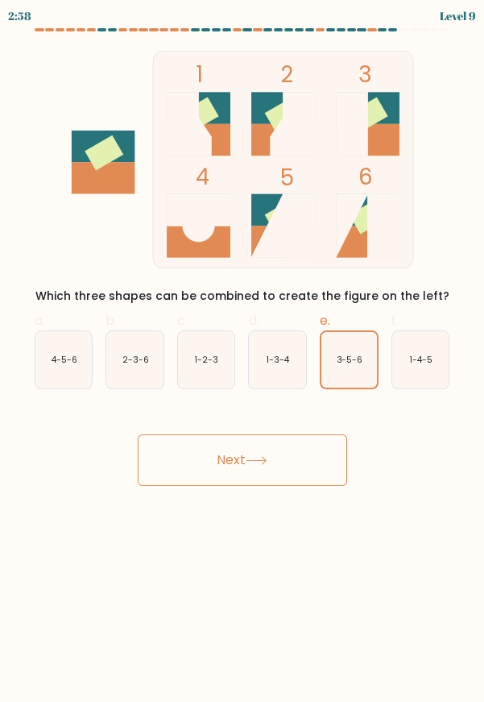
click at [307, 451] on button "Next" at bounding box center [243, 460] width 210 height 52
click at [309, 451] on button "Next" at bounding box center [243, 460] width 210 height 52
click at [315, 454] on button "Next" at bounding box center [243, 460] width 210 height 52
click at [318, 453] on button "Next" at bounding box center [243, 460] width 210 height 52
click at [315, 423] on div "Next" at bounding box center [242, 441] width 435 height 90
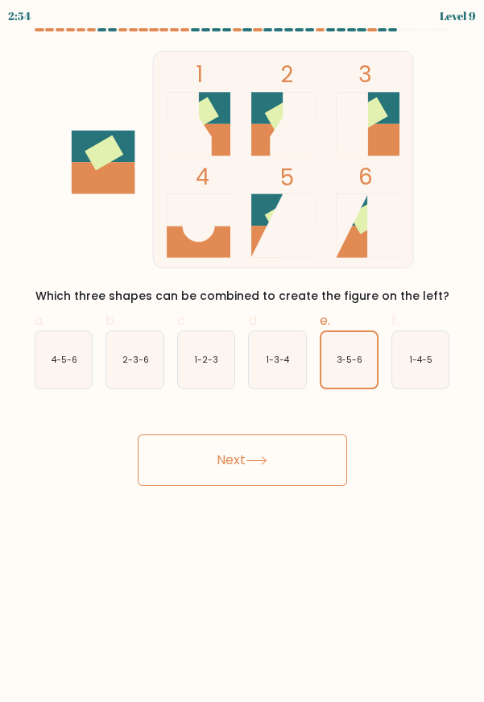
click at [304, 413] on div "Next" at bounding box center [242, 441] width 435 height 90
click at [306, 418] on div "Next" at bounding box center [242, 441] width 435 height 90
click at [316, 421] on div "Next" at bounding box center [242, 441] width 435 height 90
click at [309, 418] on div "Next" at bounding box center [242, 441] width 435 height 90
click at [316, 453] on button "Next" at bounding box center [243, 460] width 210 height 52
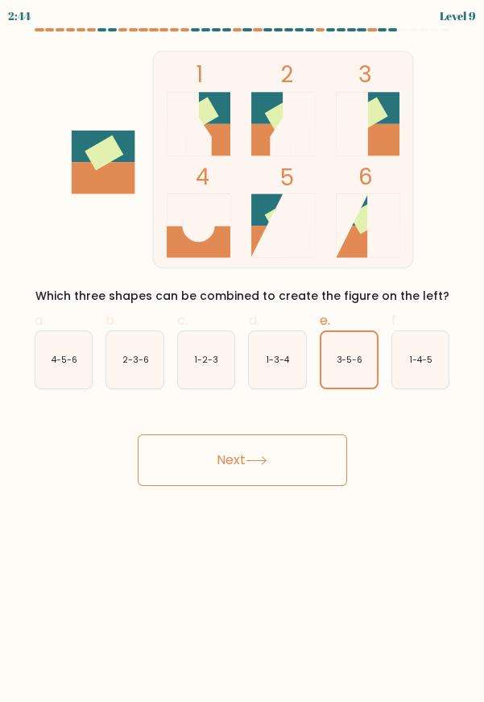
click at [304, 435] on button "Next" at bounding box center [243, 460] width 210 height 52
click at [292, 442] on button "Next" at bounding box center [243, 460] width 210 height 52
click at [296, 447] on button "Next" at bounding box center [243, 460] width 210 height 52
click at [287, 445] on button "Next" at bounding box center [243, 460] width 210 height 52
click at [287, 450] on button "Next" at bounding box center [243, 460] width 210 height 52
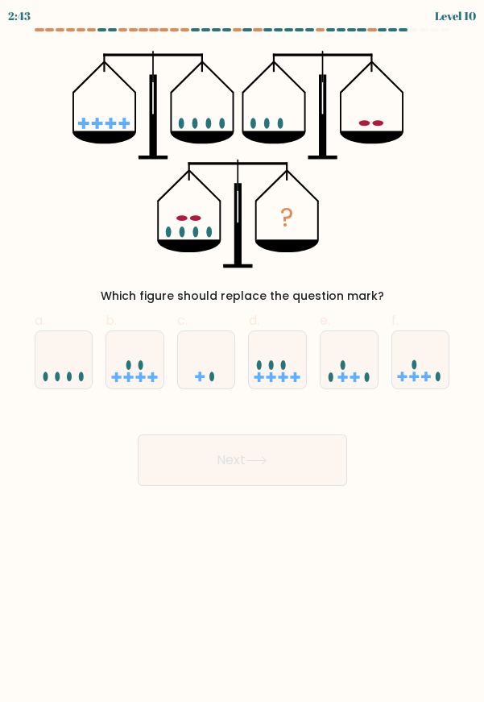
click at [289, 455] on button "Next" at bounding box center [243, 460] width 210 height 52
click at [280, 435] on button "Next" at bounding box center [243, 460] width 210 height 52
click at [407, 99] on icon "?" at bounding box center [243, 160] width 340 height 218
click at [185, 29] on div at bounding box center [185, 29] width 9 height 3
click at [174, 29] on div at bounding box center [174, 29] width 9 height 3
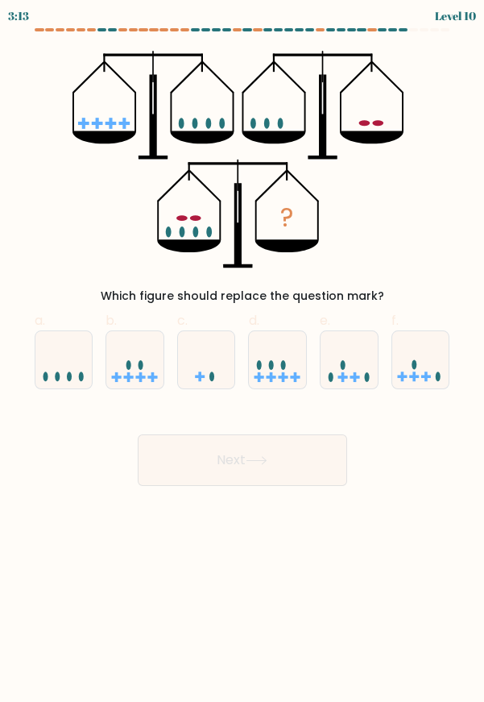
click at [174, 28] on div at bounding box center [174, 29] width 9 height 3
click at [158, 19] on div "3:12 Level 10" at bounding box center [242, 14] width 484 height 28
click at [159, 29] on at bounding box center [243, 29] width 416 height 3
click at [164, 29] on div at bounding box center [164, 29] width 9 height 3
click at [163, 19] on div "3:11 Level 10" at bounding box center [242, 14] width 484 height 28
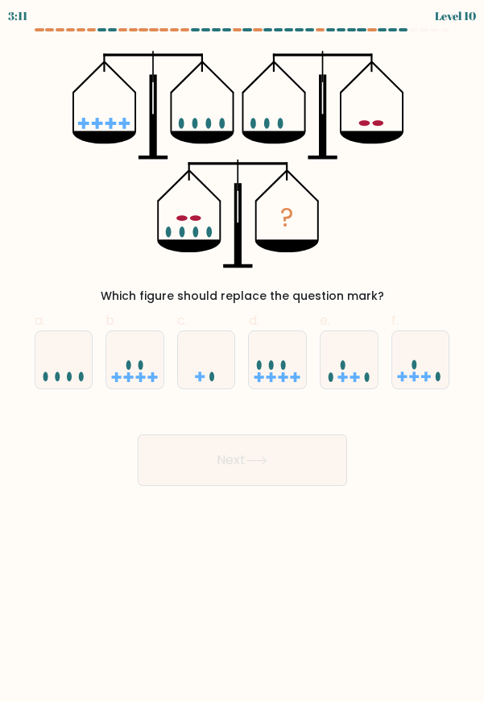
click at [164, 29] on div at bounding box center [164, 29] width 9 height 3
click at [411, 31] on div at bounding box center [413, 29] width 9 height 3
click at [397, 29] on at bounding box center [243, 29] width 416 height 3
click at [401, 28] on div at bounding box center [403, 29] width 9 height 3
click at [277, 367] on icon at bounding box center [277, 360] width 57 height 48
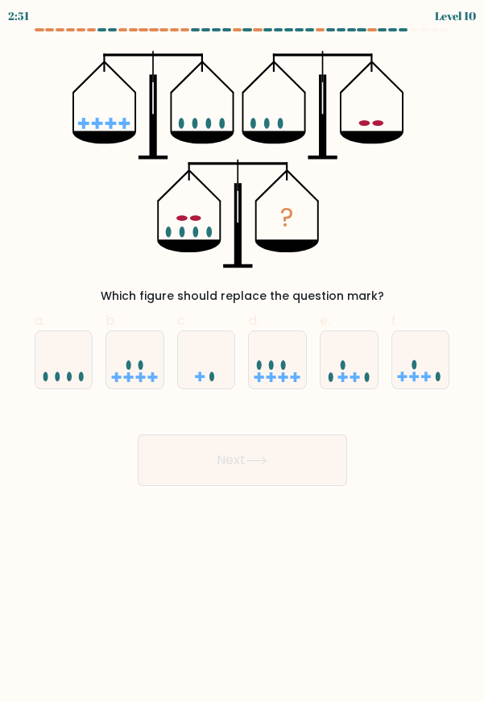
click at [243, 362] on input "d." at bounding box center [243, 356] width 1 height 10
radio input "true"
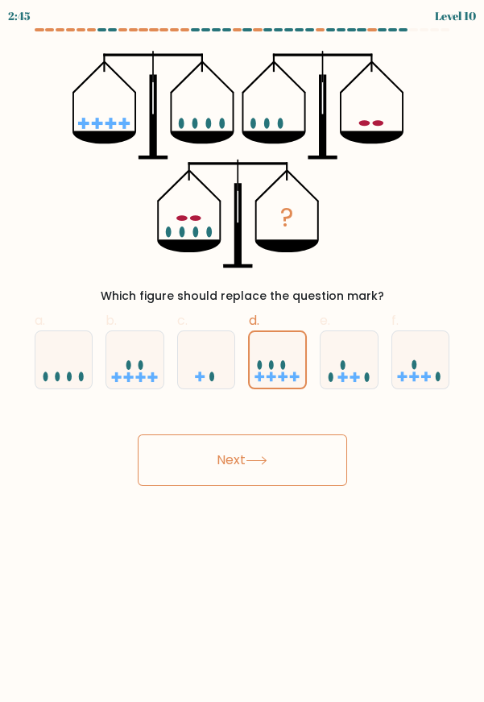
click at [276, 359] on icon at bounding box center [278, 360] width 56 height 46
click at [243, 359] on input "d." at bounding box center [243, 356] width 1 height 10
click at [304, 471] on button "Next" at bounding box center [243, 460] width 210 height 52
click at [314, 467] on button "Next" at bounding box center [243, 460] width 210 height 52
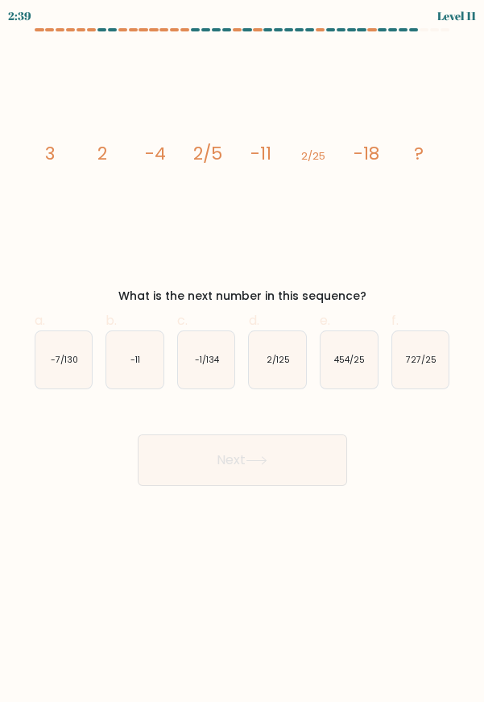
click at [326, 465] on button "Next" at bounding box center [243, 460] width 210 height 52
click at [417, 225] on icon "image/svg+xml 3 2 -4 2/5 -11 2/25 -18 ?" at bounding box center [242, 160] width 422 height 218
click at [83, 355] on icon "-7/130" at bounding box center [63, 359] width 57 height 57
click at [243, 355] on input "a. -7/130" at bounding box center [243, 356] width 1 height 10
radio input "true"
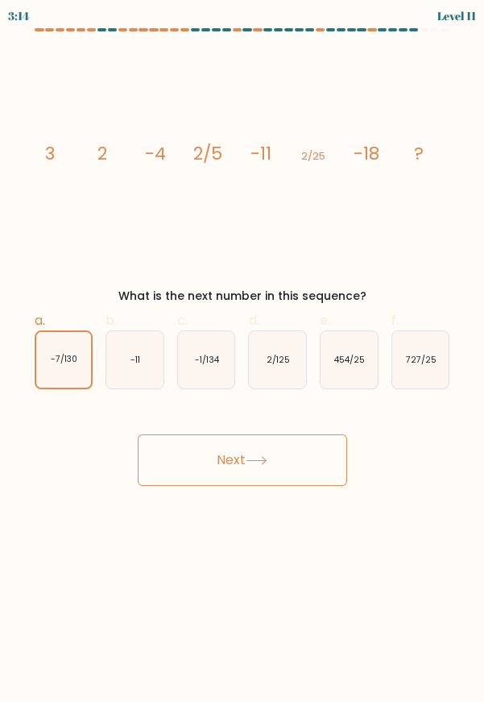
click at [216, 462] on button "Next" at bounding box center [243, 460] width 210 height 52
click at [235, 443] on button "Next" at bounding box center [243, 460] width 210 height 52
click at [245, 450] on button "Next" at bounding box center [243, 460] width 210 height 52
click at [257, 452] on button "Next" at bounding box center [243, 460] width 210 height 52
click at [282, 453] on button "Next" at bounding box center [243, 460] width 210 height 52
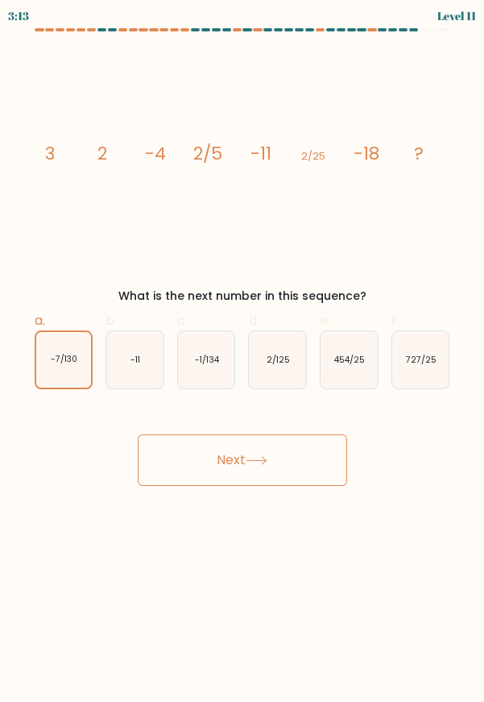
click at [298, 457] on button "Next" at bounding box center [243, 460] width 210 height 52
click at [307, 459] on button "Next" at bounding box center [243, 460] width 210 height 52
click at [303, 473] on button "Next" at bounding box center [243, 460] width 210 height 52
click at [309, 469] on button "Next" at bounding box center [243, 460] width 210 height 52
click at [313, 463] on button "Next" at bounding box center [243, 460] width 210 height 52
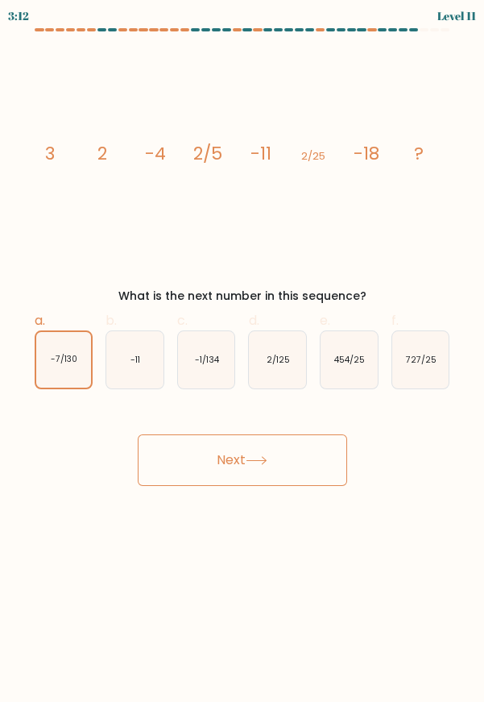
click at [313, 465] on button "Next" at bounding box center [243, 460] width 210 height 52
click at [335, 453] on button "Next" at bounding box center [243, 460] width 210 height 52
click at [338, 455] on button "Next" at bounding box center [243, 460] width 210 height 52
click at [341, 454] on button "Next" at bounding box center [243, 460] width 210 height 52
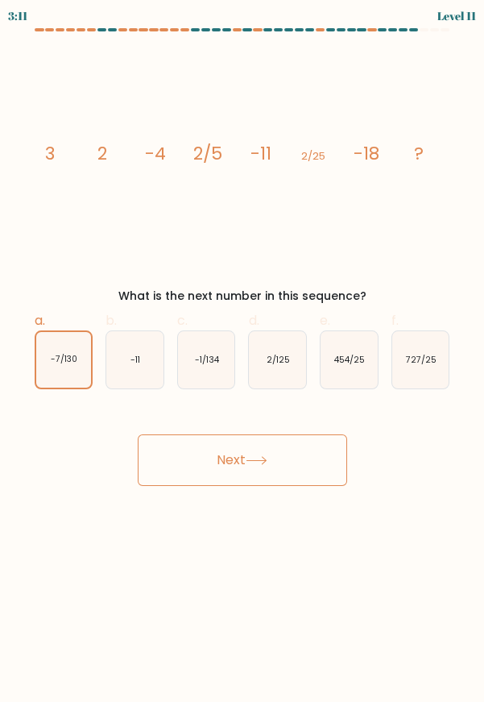
click at [338, 458] on button "Next" at bounding box center [243, 460] width 210 height 52
click at [343, 459] on button "Next" at bounding box center [243, 460] width 210 height 52
click at [345, 461] on button "Next" at bounding box center [243, 460] width 210 height 52
click at [344, 467] on button "Next" at bounding box center [243, 460] width 210 height 52
click at [346, 468] on button "Next" at bounding box center [243, 460] width 210 height 52
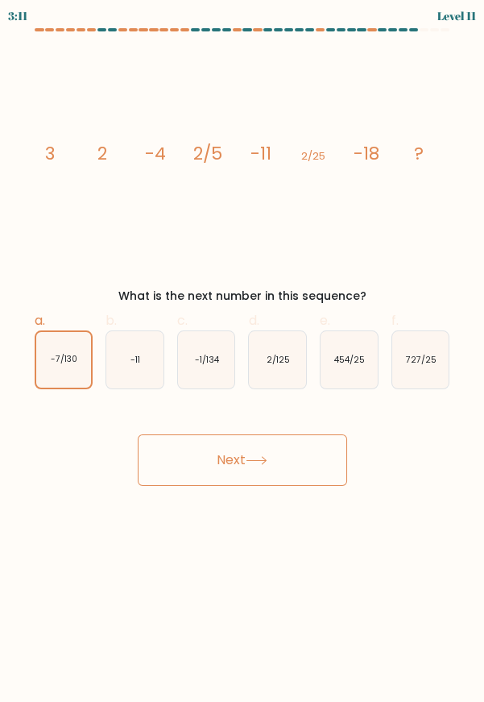
click at [345, 460] on button "Next" at bounding box center [243, 460] width 210 height 52
click at [343, 459] on button "Next" at bounding box center [243, 460] width 210 height 52
click at [343, 462] on button "Next" at bounding box center [243, 460] width 210 height 52
click at [343, 467] on button "Next" at bounding box center [243, 460] width 210 height 52
click at [338, 452] on button "Next" at bounding box center [243, 460] width 210 height 52
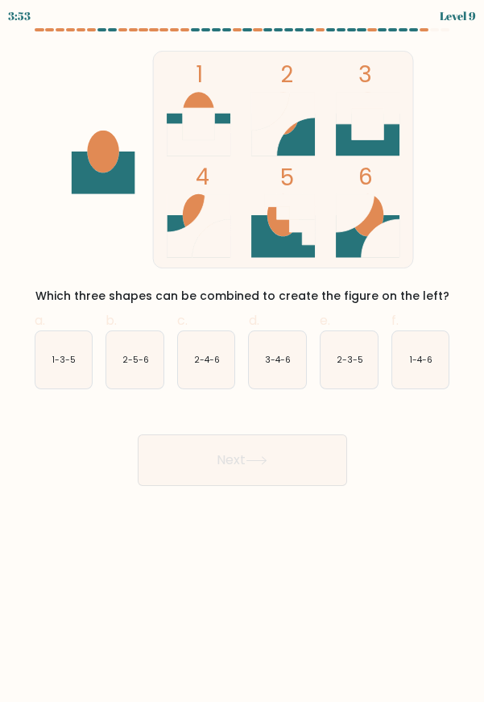
click at [285, 463] on button "Next" at bounding box center [243, 460] width 210 height 52
click at [289, 463] on button "Next" at bounding box center [243, 460] width 210 height 52
click at [406, 468] on div "Next" at bounding box center [242, 441] width 435 height 90
click at [206, 365] on icon "2-4-6" at bounding box center [206, 359] width 57 height 57
click at [243, 362] on input "c. 2-4-6" at bounding box center [243, 356] width 1 height 10
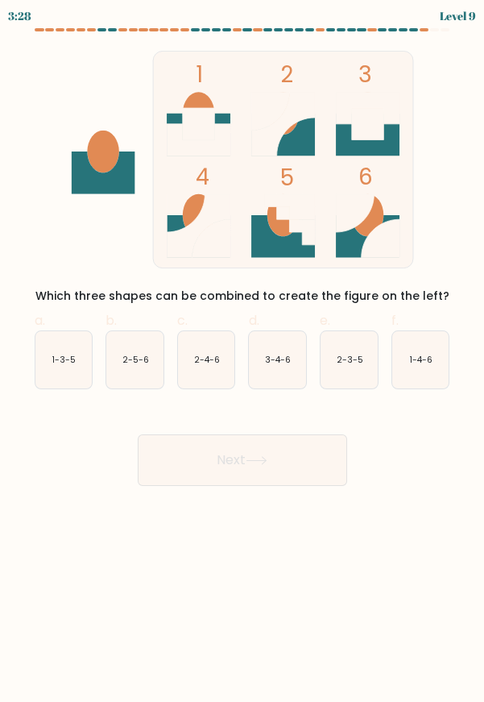
radio input "true"
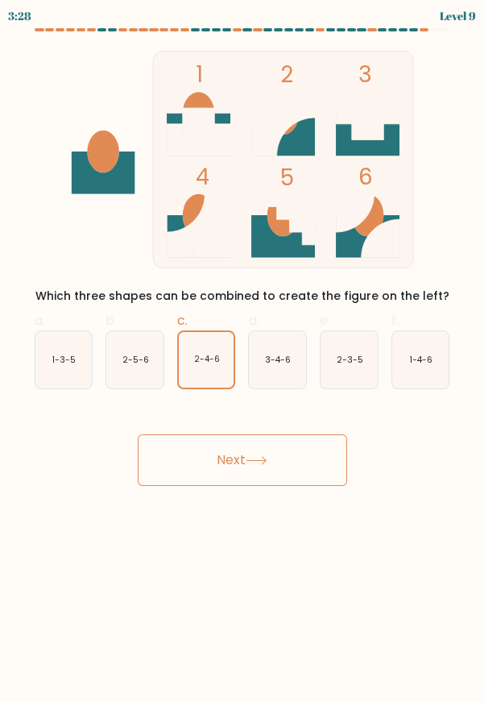
click at [260, 475] on button "Next" at bounding box center [243, 460] width 210 height 52
click at [280, 464] on button "Next" at bounding box center [243, 460] width 210 height 52
click at [293, 461] on button "Next" at bounding box center [243, 460] width 210 height 52
click at [295, 466] on button "Next" at bounding box center [243, 460] width 210 height 52
click at [295, 463] on button "Next" at bounding box center [243, 460] width 210 height 52
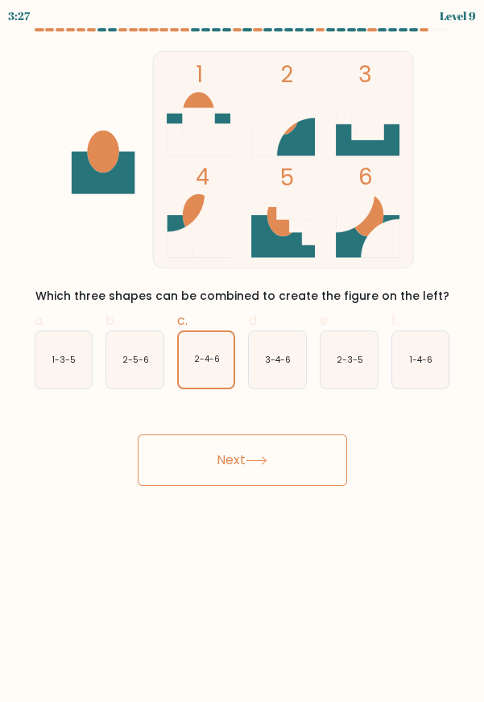
click at [305, 459] on button "Next" at bounding box center [243, 460] width 210 height 52
click at [311, 455] on button "Next" at bounding box center [243, 460] width 210 height 52
click at [318, 461] on button "Next" at bounding box center [243, 460] width 210 height 52
click at [313, 459] on button "Next" at bounding box center [243, 460] width 210 height 52
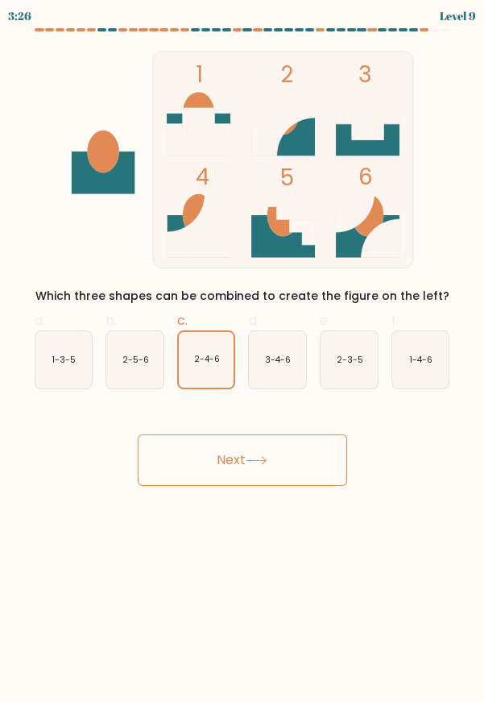
click at [317, 458] on button "Next" at bounding box center [243, 460] width 210 height 52
click at [313, 467] on button "Next" at bounding box center [243, 460] width 210 height 52
click at [316, 465] on button "Next" at bounding box center [243, 460] width 210 height 52
click at [313, 467] on button "Next" at bounding box center [243, 460] width 210 height 52
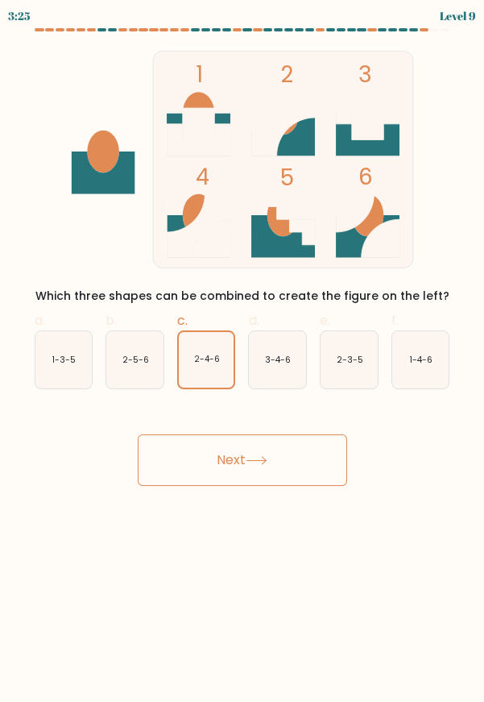
click at [306, 456] on button "Next" at bounding box center [243, 460] width 210 height 52
click at [309, 457] on button "Next" at bounding box center [243, 460] width 210 height 52
click at [316, 458] on button "Next" at bounding box center [243, 460] width 210 height 52
click at [340, 435] on button "Next" at bounding box center [243, 460] width 210 height 52
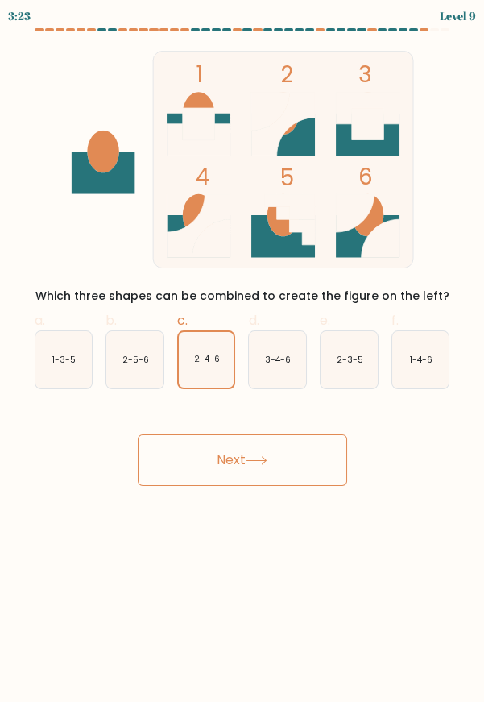
click at [334, 456] on button "Next" at bounding box center [243, 460] width 210 height 52
click at [335, 455] on button "Next" at bounding box center [243, 460] width 210 height 52
click at [340, 459] on button "Next" at bounding box center [243, 460] width 210 height 52
click at [340, 460] on button "Next" at bounding box center [243, 460] width 210 height 52
click at [336, 459] on button "Next" at bounding box center [243, 460] width 210 height 52
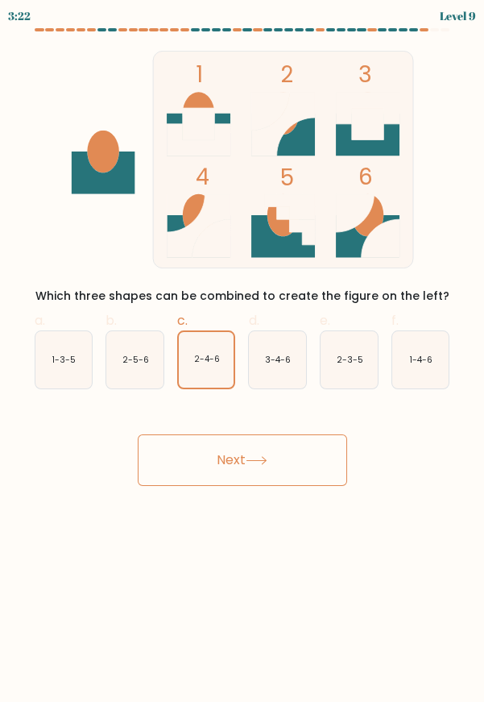
click at [334, 456] on button "Next" at bounding box center [243, 460] width 210 height 52
click at [333, 457] on button "Next" at bounding box center [243, 460] width 210 height 52
click at [326, 460] on button "Next" at bounding box center [243, 460] width 210 height 52
click at [328, 457] on button "Next" at bounding box center [243, 460] width 210 height 52
click at [328, 456] on button "Next" at bounding box center [243, 460] width 210 height 52
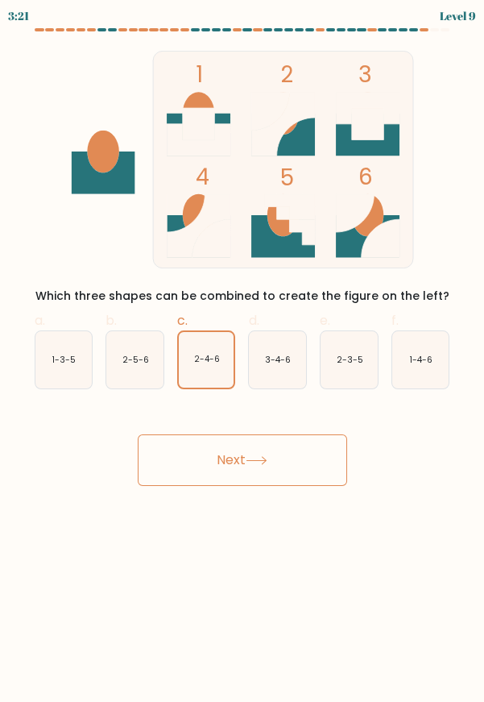
click at [326, 454] on button "Next" at bounding box center [243, 460] width 210 height 52
click at [330, 450] on button "Next" at bounding box center [243, 460] width 210 height 52
click at [334, 439] on button "Next" at bounding box center [243, 460] width 210 height 52
click at [328, 440] on button "Next" at bounding box center [243, 460] width 210 height 52
click at [343, 435] on button "Next" at bounding box center [243, 460] width 210 height 52
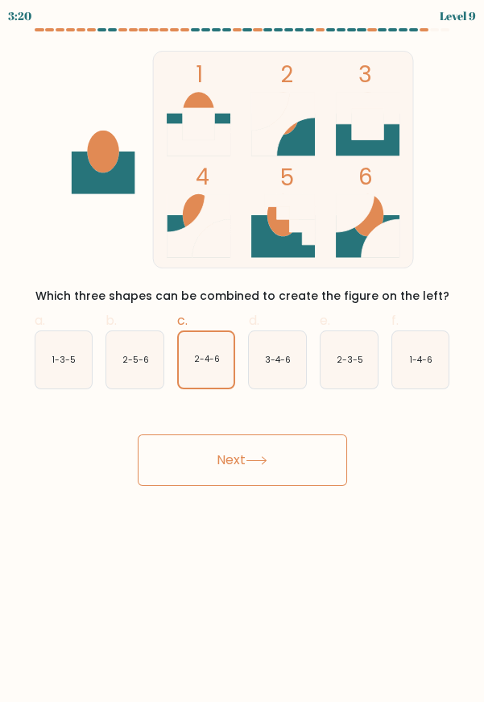
click at [337, 441] on button "Next" at bounding box center [243, 460] width 210 height 52
click at [329, 447] on button "Next" at bounding box center [243, 460] width 210 height 52
click at [327, 456] on button "Next" at bounding box center [243, 460] width 210 height 52
click at [327, 465] on button "Next" at bounding box center [243, 460] width 210 height 52
click at [333, 461] on button "Next" at bounding box center [243, 460] width 210 height 52
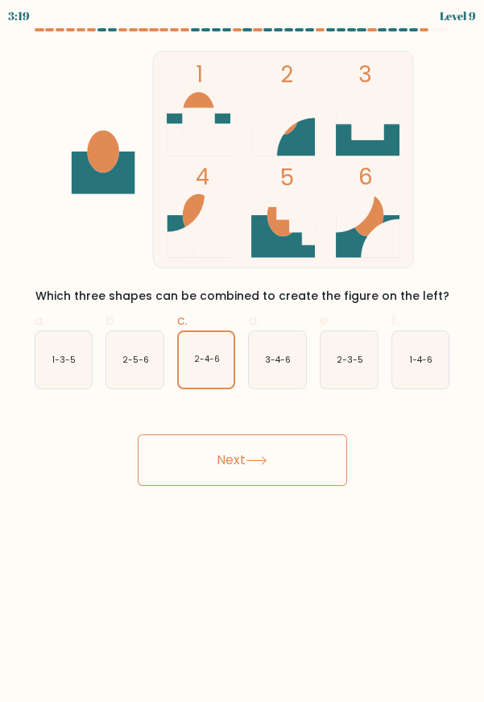
click at [326, 459] on button "Next" at bounding box center [243, 460] width 210 height 52
click at [326, 462] on button "Next" at bounding box center [243, 460] width 210 height 52
click at [323, 464] on button "Next" at bounding box center [243, 460] width 210 height 52
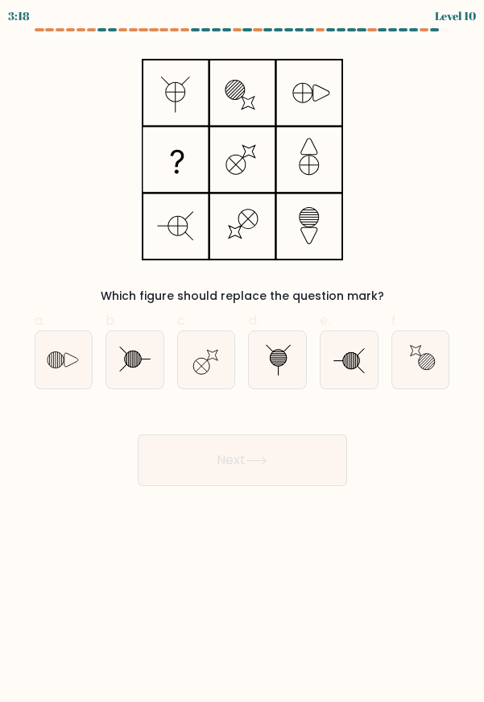
click at [310, 466] on button "Next" at bounding box center [243, 460] width 210 height 52
click at [409, 527] on body "4:03 Level 10" at bounding box center [242, 351] width 484 height 702
click at [133, 374] on icon at bounding box center [134, 359] width 57 height 57
click at [243, 362] on input "b." at bounding box center [243, 356] width 1 height 10
radio input "true"
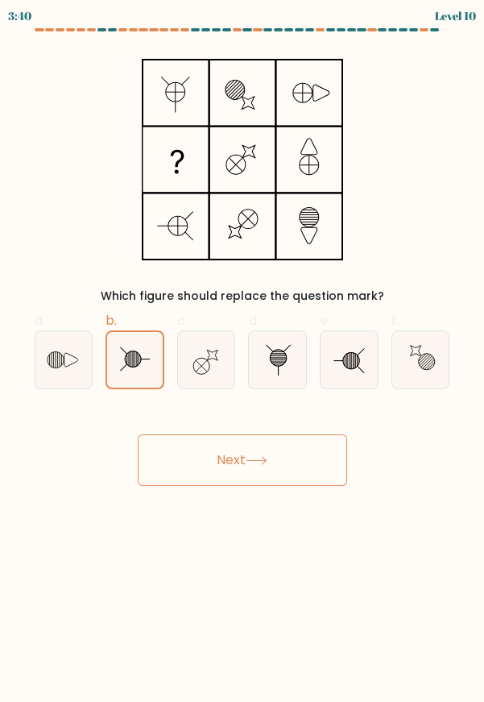
click at [156, 466] on button "Next" at bounding box center [243, 460] width 210 height 52
click at [156, 464] on button "Next" at bounding box center [243, 460] width 210 height 52
click at [153, 467] on button "Next" at bounding box center [243, 460] width 210 height 52
click at [152, 469] on button "Next" at bounding box center [243, 460] width 210 height 52
click at [153, 470] on button "Next" at bounding box center [243, 460] width 210 height 52
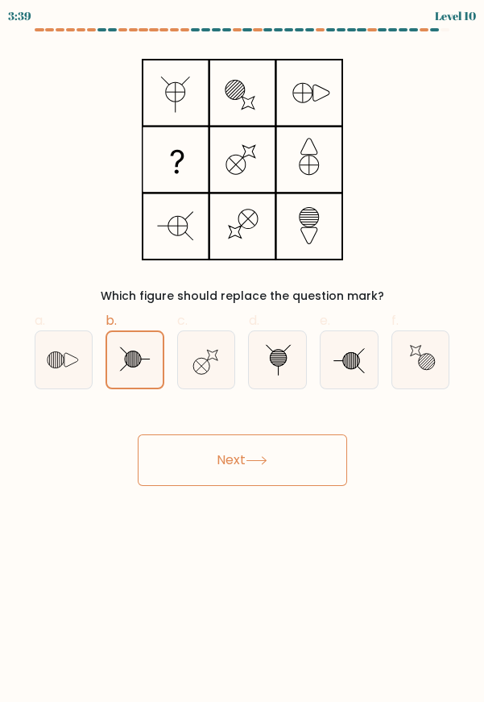
click at [155, 471] on button "Next" at bounding box center [243, 460] width 210 height 52
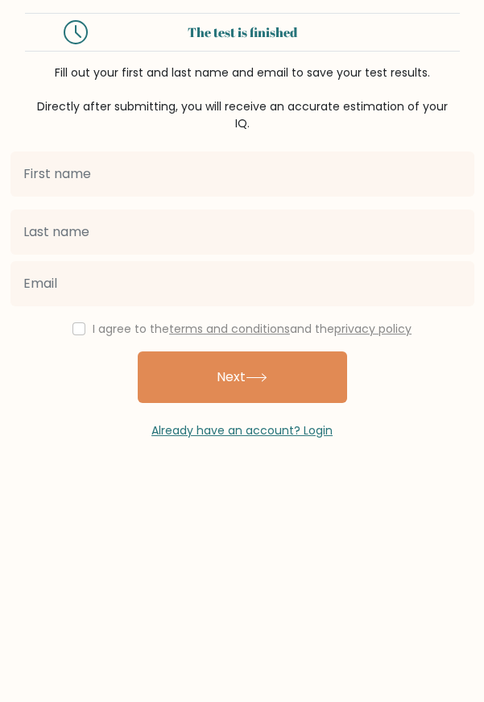
click at [352, 172] on input "text" at bounding box center [242, 174] width 464 height 45
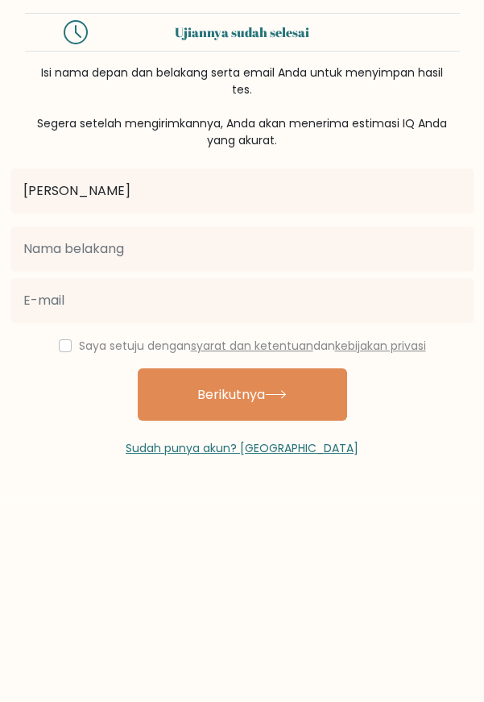
type input "[PERSON_NAME]"
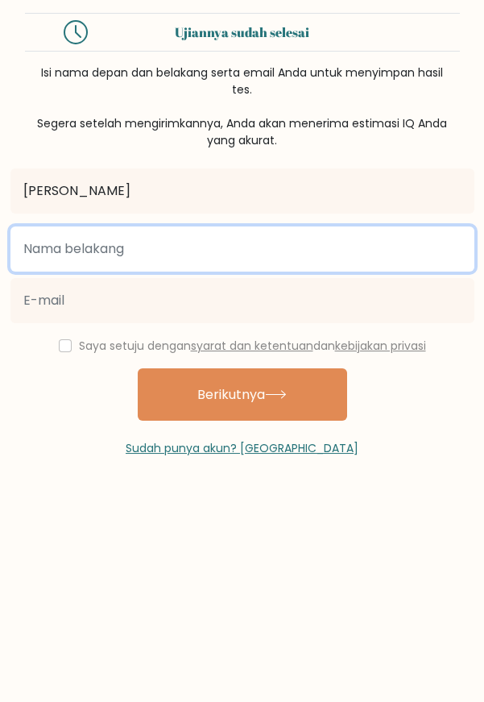
click at [309, 241] on input "text" at bounding box center [242, 248] width 464 height 45
type input "Syihabuddin"
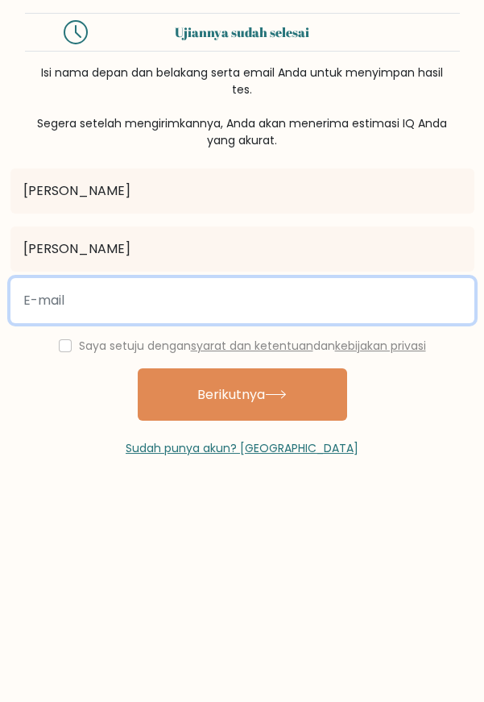
click at [392, 293] on input "email" at bounding box center [242, 300] width 464 height 45
click at [318, 294] on input "faeyzaalzams@gmail.com" at bounding box center [242, 300] width 464 height 45
type input "fa"
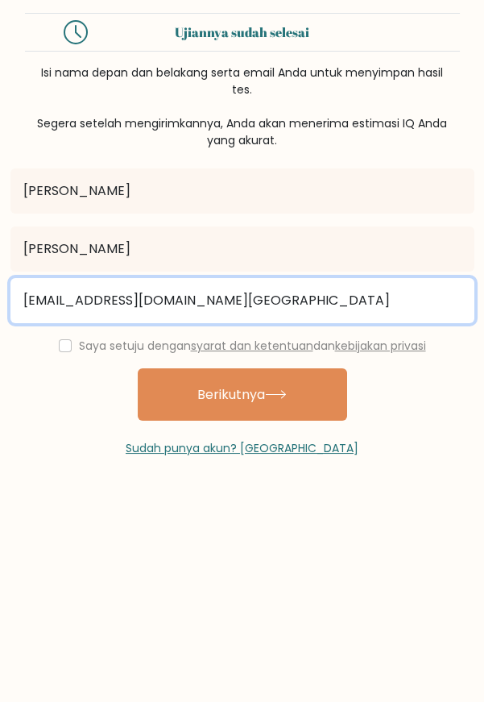
type input "faeyza.alzam137@smp.belajar.id"
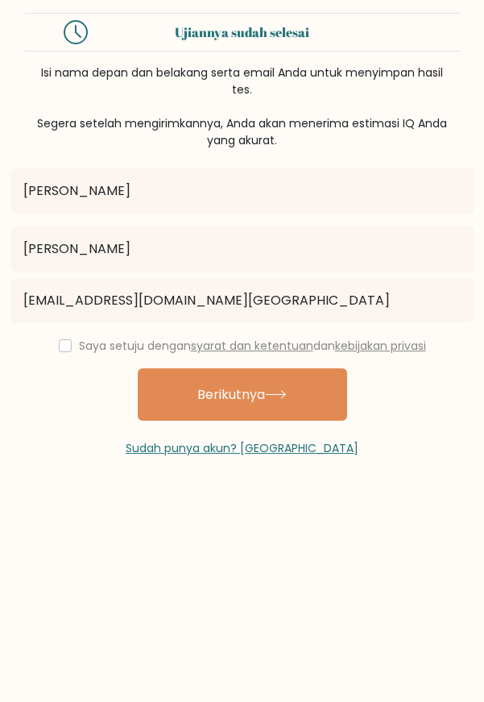
click at [450, 355] on div "Faeyza Alzam Syihabuddin faeyza.alzam137@smp.belajar.id Saya setuju dengan syar…" at bounding box center [243, 303] width 484 height 308
click at [60, 343] on input "checkbox" at bounding box center [65, 345] width 13 height 13
checkbox input "true"
click at [309, 392] on button "Berikutnya" at bounding box center [243, 394] width 210 height 52
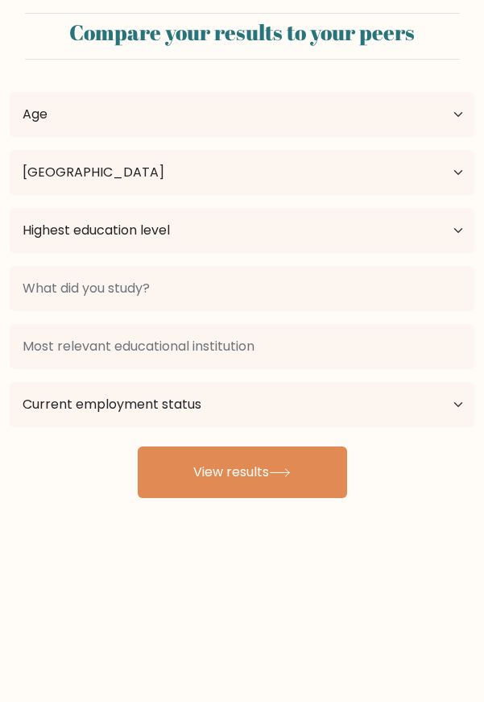
select select "ID"
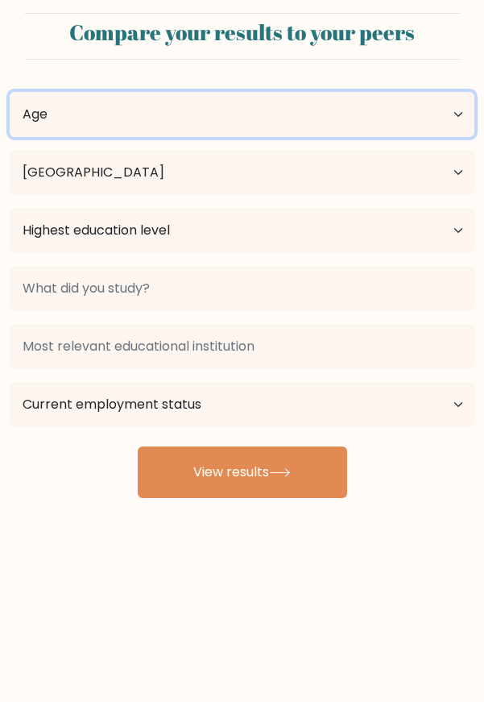
click at [468, 108] on select "Age Under [DEMOGRAPHIC_DATA] [DEMOGRAPHIC_DATA] [DEMOGRAPHIC_DATA] [DEMOGRAPHIC…" at bounding box center [242, 114] width 465 height 45
select select "min_18"
click at [10, 92] on select "Age Under [DEMOGRAPHIC_DATA] [DEMOGRAPHIC_DATA] [DEMOGRAPHIC_DATA] [DEMOGRAPHIC…" at bounding box center [242, 114] width 465 height 45
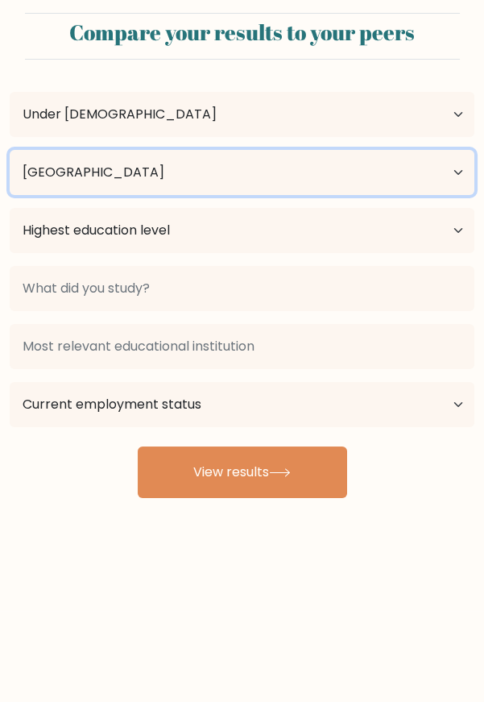
click at [450, 169] on select "Country [GEOGRAPHIC_DATA] [GEOGRAPHIC_DATA] [GEOGRAPHIC_DATA] [US_STATE] [GEOGR…" at bounding box center [242, 172] width 465 height 45
click at [440, 151] on select "Country [GEOGRAPHIC_DATA] [GEOGRAPHIC_DATA] [GEOGRAPHIC_DATA] [US_STATE] [GEOGR…" at bounding box center [242, 172] width 465 height 45
click at [450, 172] on select "Country Afghanistan Albania Algeria American Samoa Andorra Angola Anguilla Anta…" at bounding box center [242, 172] width 465 height 45
click at [459, 180] on select "Country Afghanistan Albania Algeria American Samoa Andorra Angola Anguilla Anta…" at bounding box center [242, 172] width 465 height 45
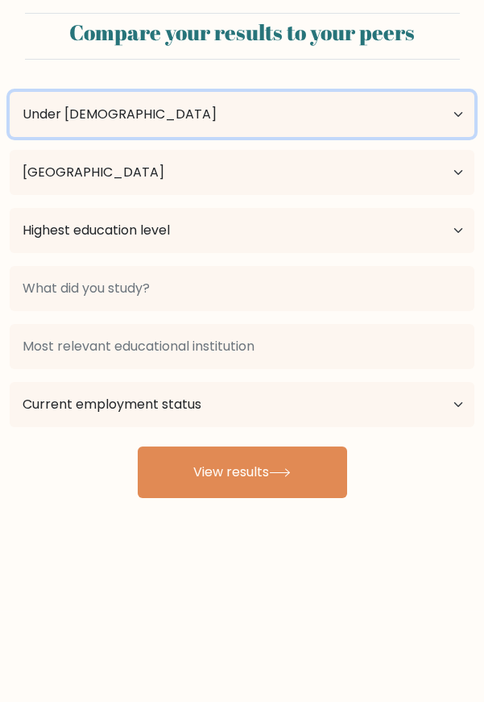
click at [210, 130] on select "Age Under 18 years old 18-24 years old 25-34 years old 35-44 years old 45-54 ye…" at bounding box center [242, 114] width 465 height 45
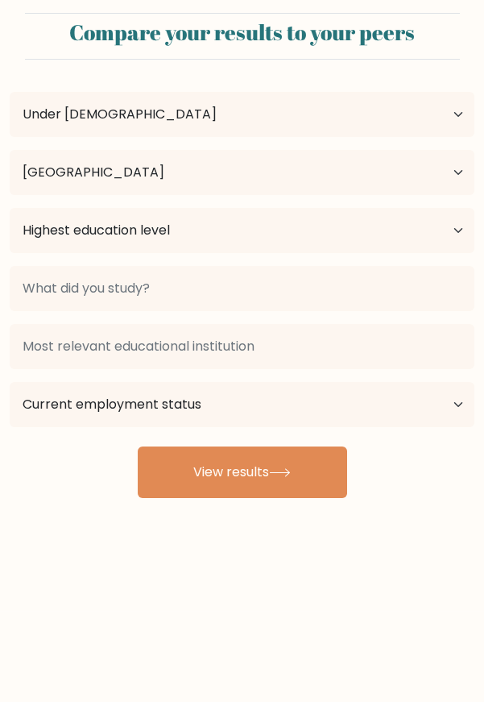
click at [328, 55] on div "Compare your results to your peers" at bounding box center [242, 36] width 435 height 47
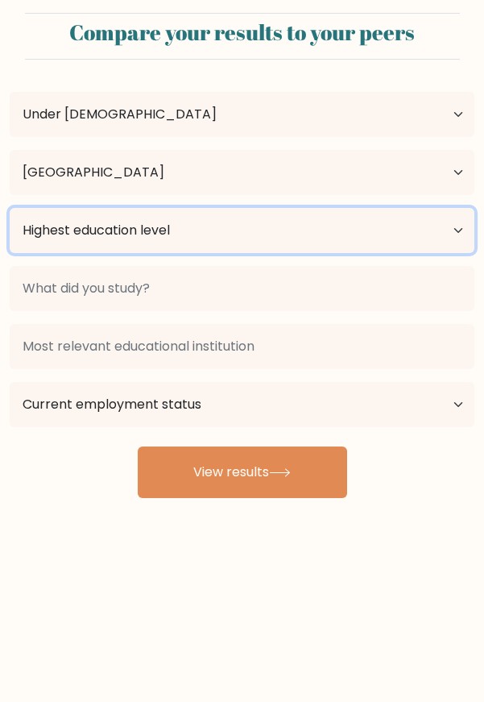
click at [453, 235] on select "Highest education level No schooling Primary Lower Secondary Upper Secondary Oc…" at bounding box center [242, 230] width 465 height 45
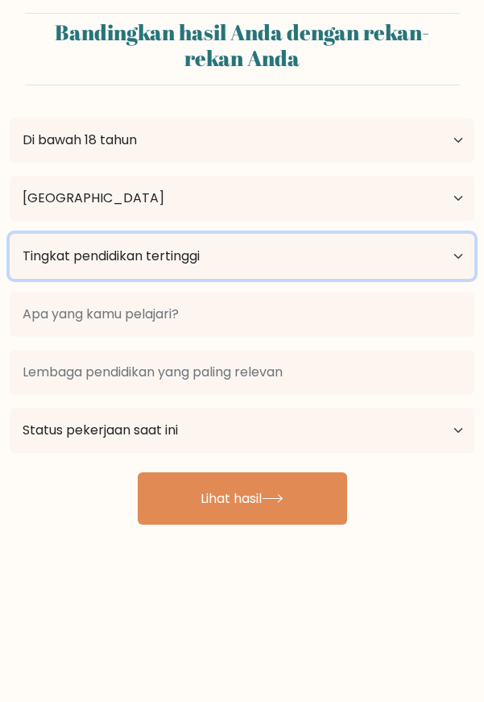
click at [459, 234] on select "Tingkat pendidikan tertinggi Tidak bersekolah Utama Sekolah Menengah Pertama Se…" at bounding box center [242, 256] width 465 height 45
select select "lower_secondary"
click at [10, 234] on select "Tingkat pendidikan tertinggi Tidak bersekolah Utama Sekolah Menengah Pertama Se…" at bounding box center [242, 256] width 465 height 45
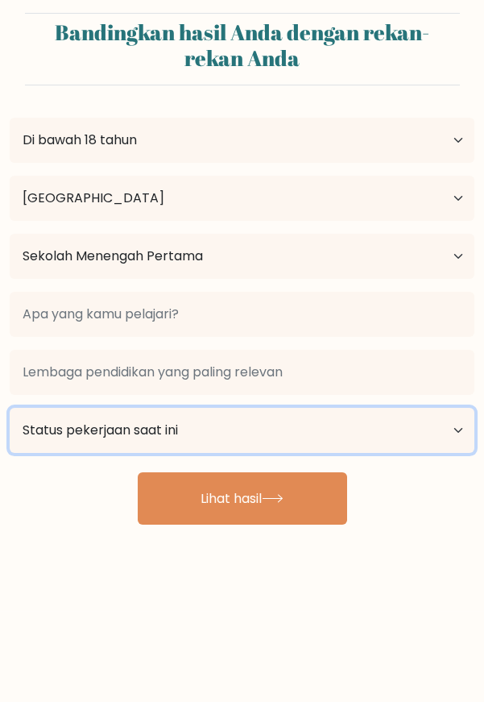
click at [460, 421] on select "Status pekerjaan saat ini Bekerja Murid Pensiun Lainnya / lebih suka tidak menj…" at bounding box center [242, 430] width 465 height 45
select select "student"
click at [10, 408] on select "Status pekerjaan saat ini Bekerja Murid Pensiun Lainnya / lebih suka tidak menj…" at bounding box center [242, 430] width 465 height 45
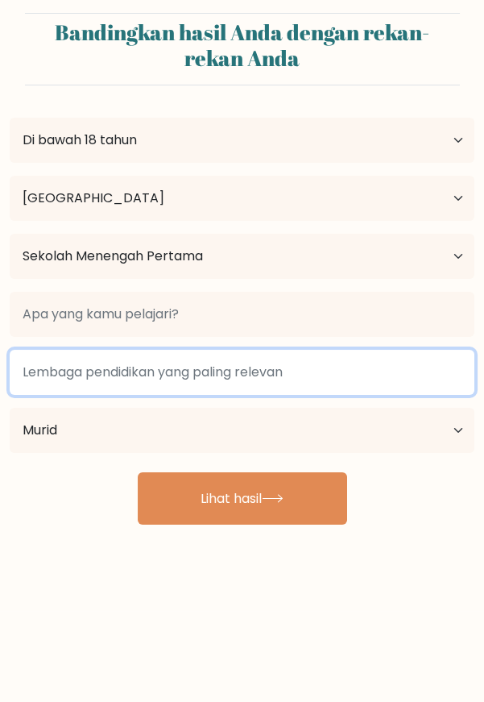
click at [414, 370] on input at bounding box center [242, 372] width 465 height 45
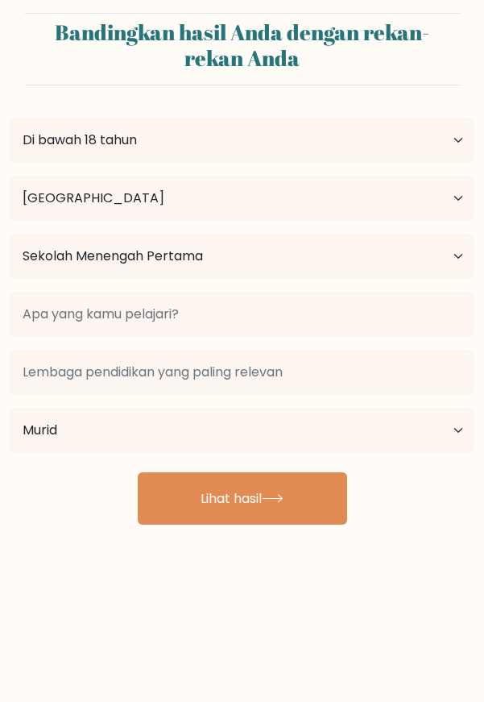
click at [413, 52] on h2 "Bandingkan hasil Anda dengan rekan-rekan Anda" at bounding box center [243, 46] width 416 height 52
click at [284, 500] on icon at bounding box center [273, 498] width 22 height 9
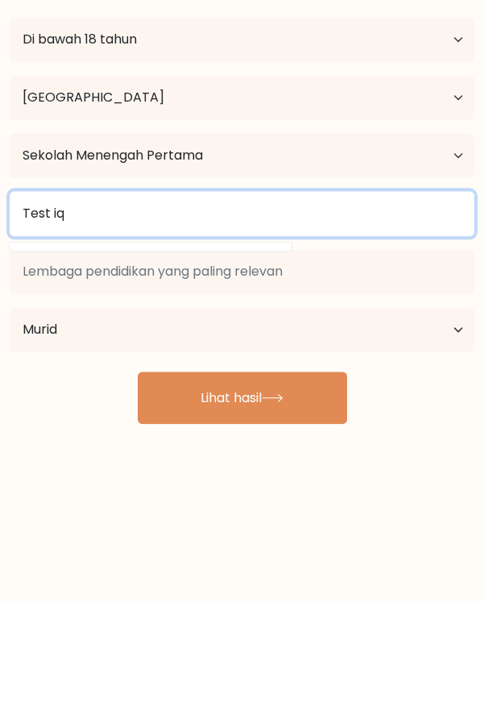
type input "Test iq"
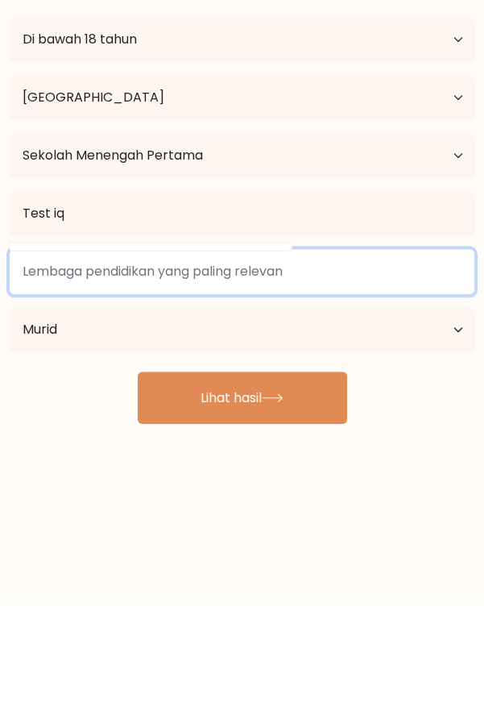
click at [369, 365] on input at bounding box center [242, 372] width 465 height 45
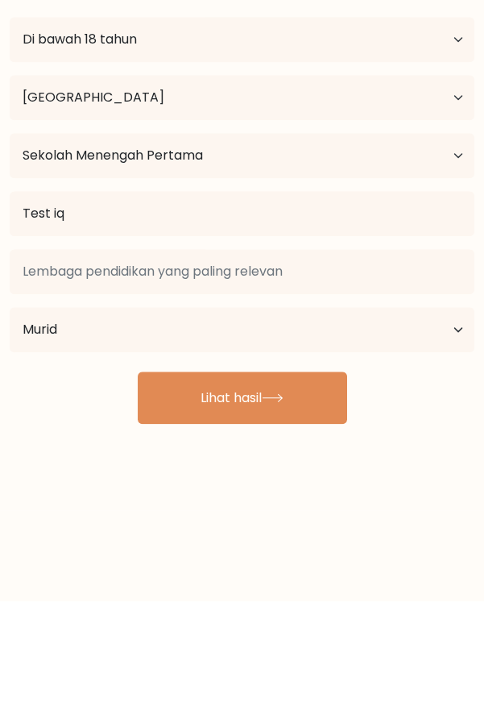
click at [309, 492] on button "Lihat hasil" at bounding box center [243, 498] width 210 height 52
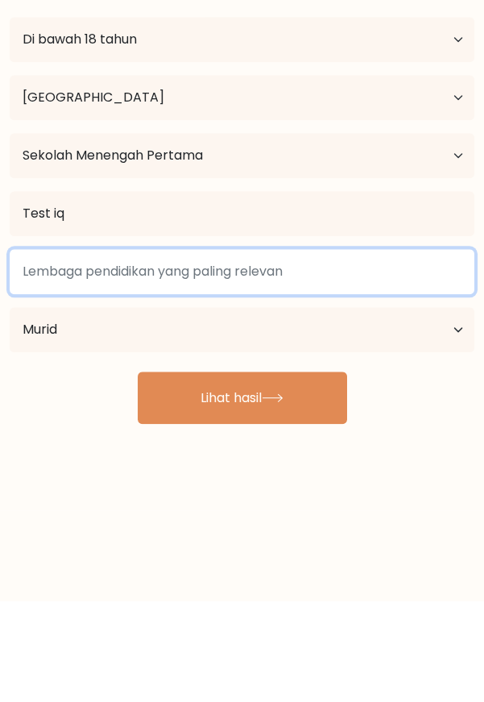
click at [401, 379] on input at bounding box center [242, 372] width 465 height 45
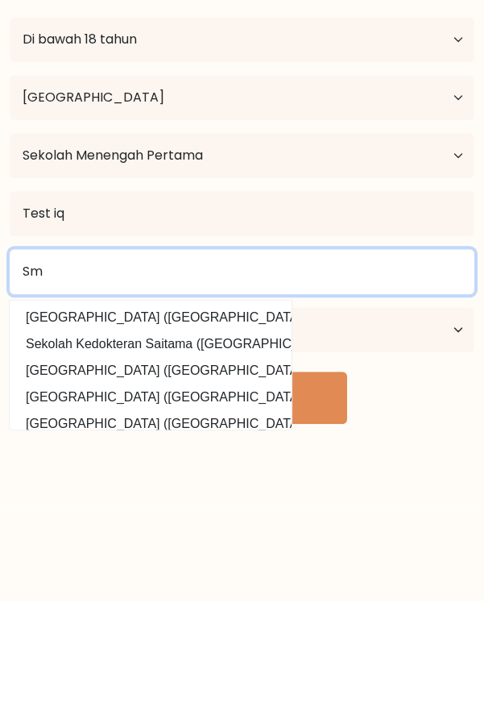
type input "S"
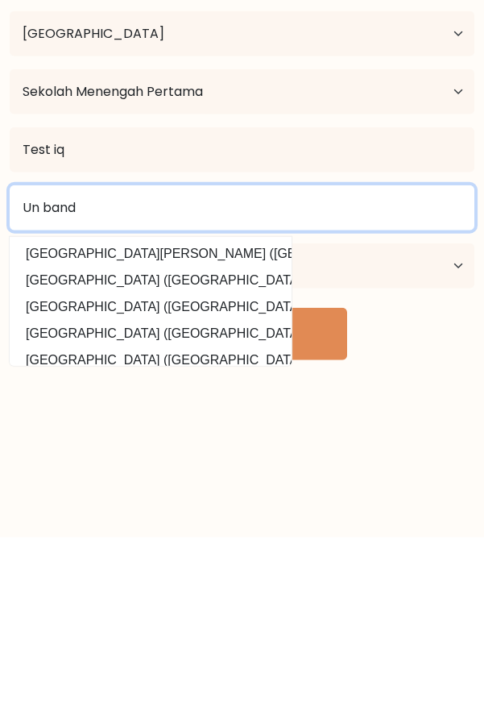
click at [317, 367] on input "Un band" at bounding box center [242, 372] width 465 height 45
type input "Un"
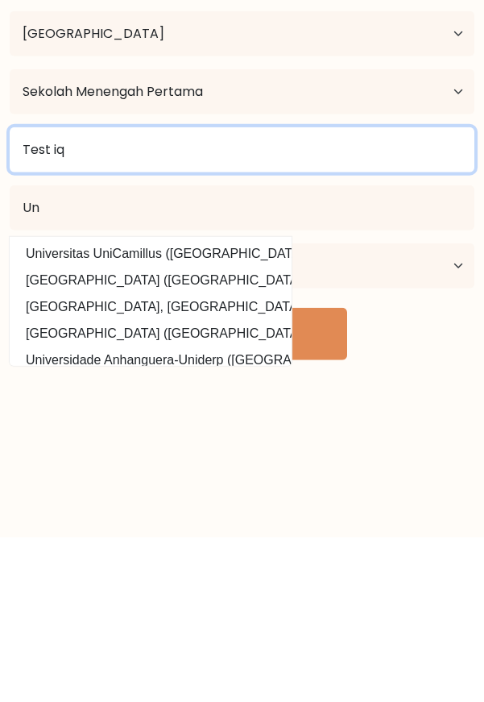
click at [365, 306] on input "Test iq" at bounding box center [242, 314] width 465 height 45
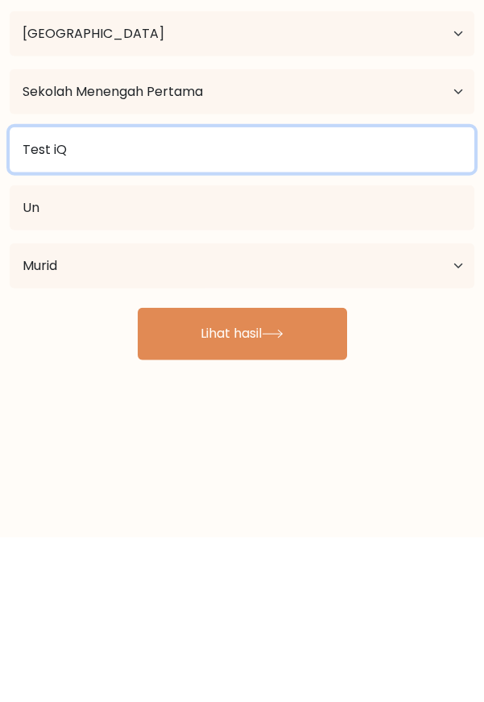
type input "Test iQ"
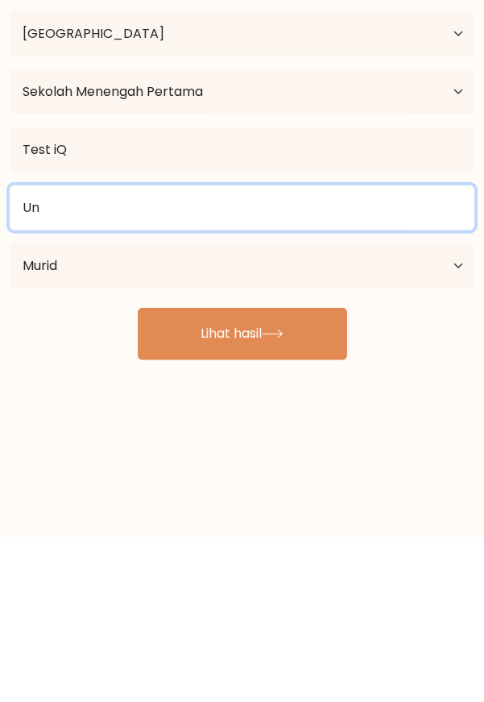
click at [442, 350] on input "Un" at bounding box center [242, 372] width 465 height 45
type input "U"
type input "a"
type input "U"
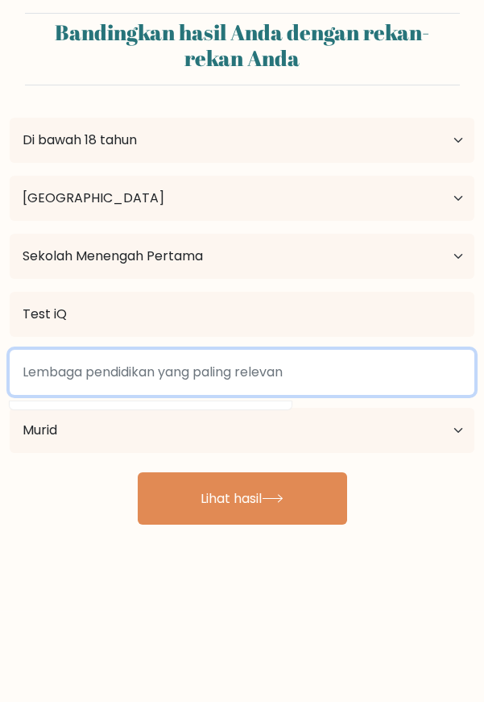
click at [274, 376] on input at bounding box center [242, 372] width 465 height 45
type input "U"
click at [268, 372] on input "UIN" at bounding box center [242, 372] width 465 height 45
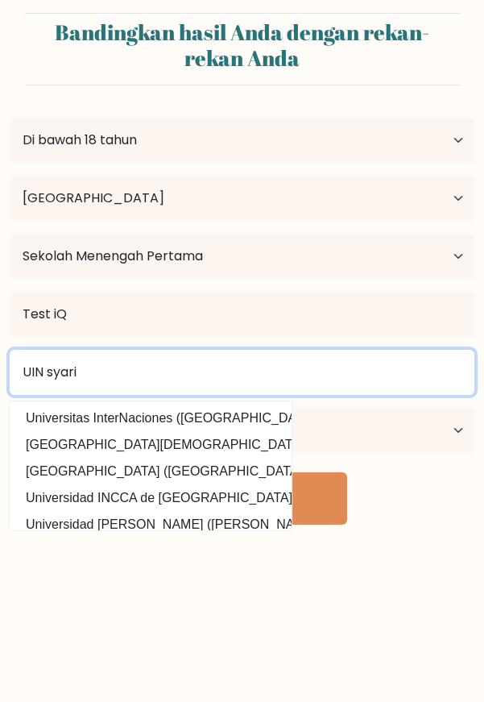
type input "UIN"
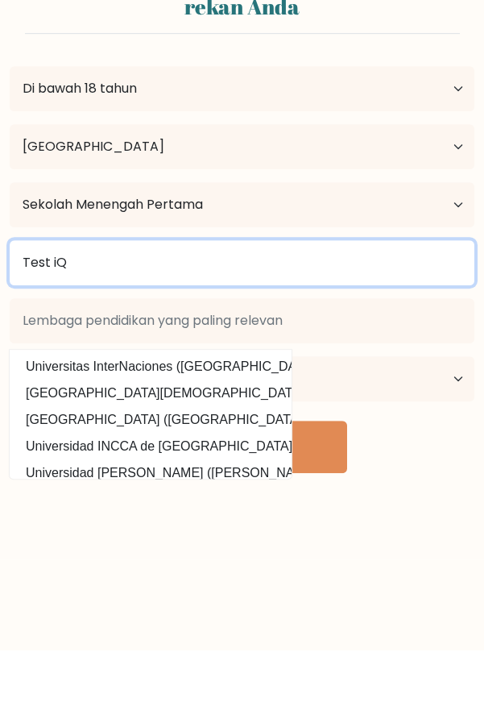
click at [442, 319] on input "Test iQ" at bounding box center [242, 314] width 465 height 45
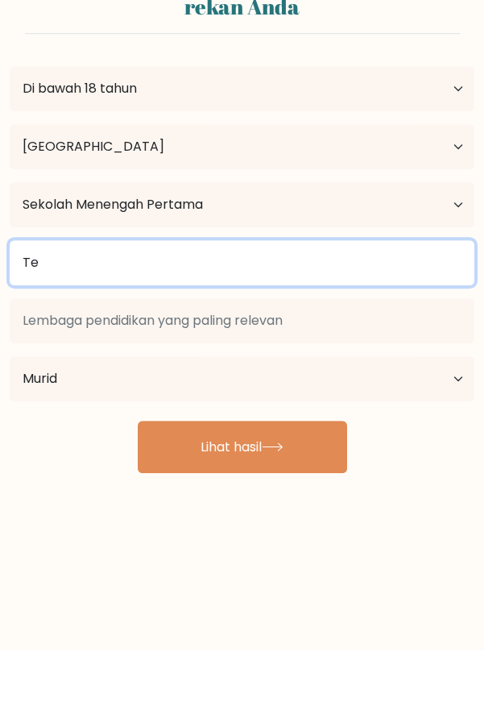
type input "T"
type input "Tahfids"
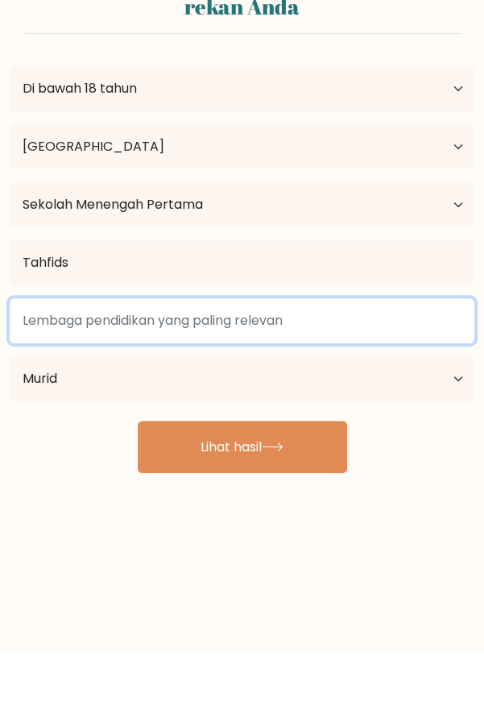
click at [369, 367] on input at bounding box center [242, 372] width 465 height 45
type input "S"
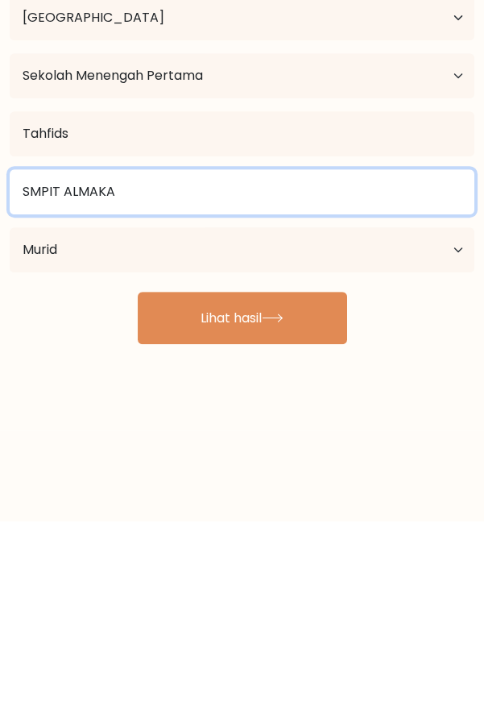
scroll to position [39, 0]
type input "SMPIT ALMAKA"
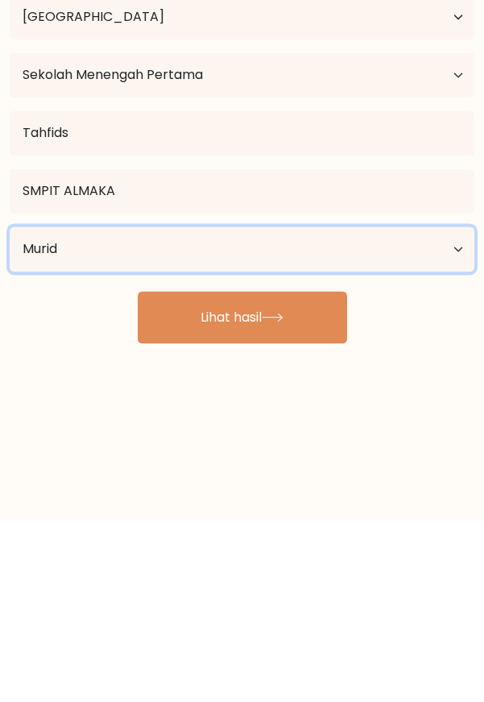
click at [458, 408] on select "Status pekerjaan saat ini Bekerja Murid Pensiun Lainnya / lebih suka tidak menj…" at bounding box center [242, 430] width 465 height 45
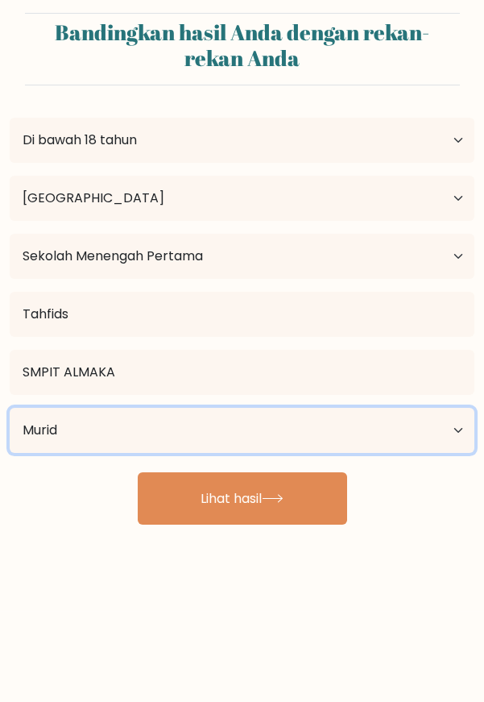
click at [455, 408] on select "Status pekerjaan saat ini Bekerja Murid Pensiun Lainnya / lebih suka tidak menj…" at bounding box center [242, 430] width 465 height 45
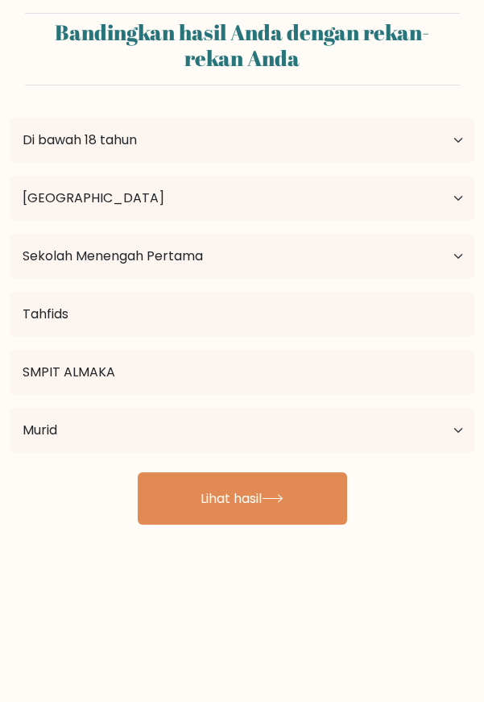
click at [442, 20] on h2 "Bandingkan hasil Anda dengan rekan-rekan Anda" at bounding box center [243, 46] width 416 height 52
click at [297, 472] on button "Lihat hasil" at bounding box center [243, 498] width 210 height 52
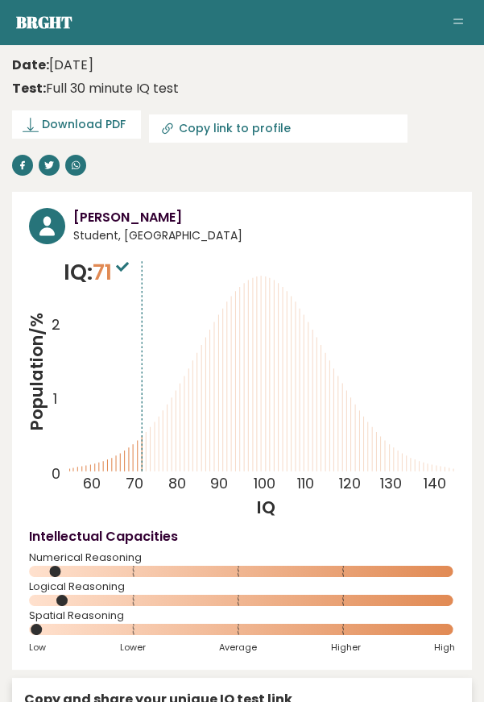
click at [111, 127] on span "Download PDF" at bounding box center [84, 124] width 84 height 17
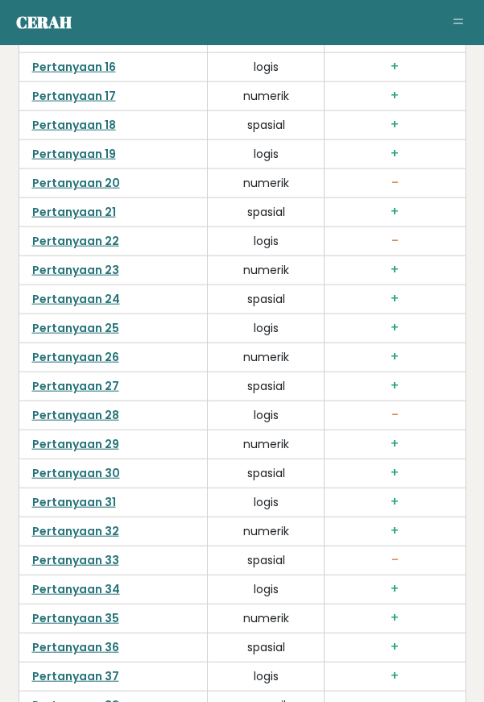
scroll to position [4849, 0]
